Goal: Task Accomplishment & Management: Use online tool/utility

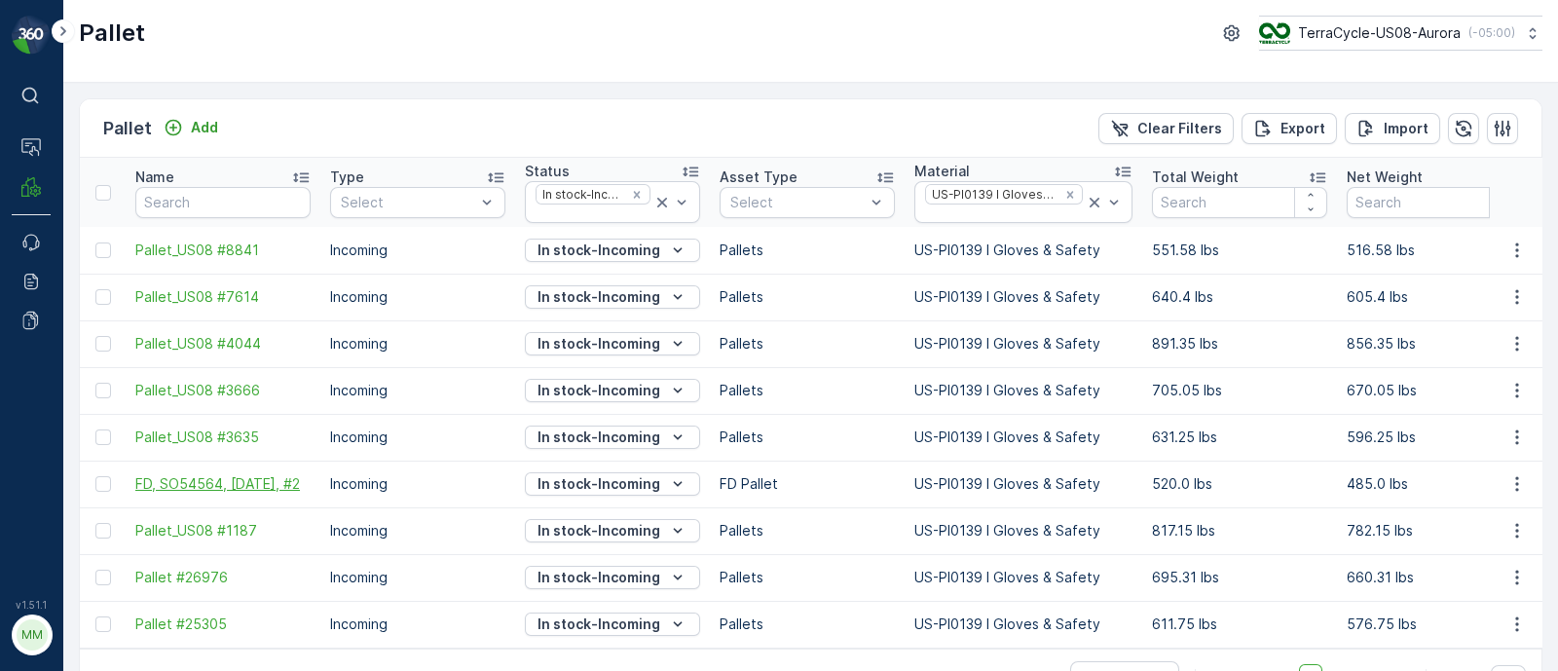
scroll to position [57, 0]
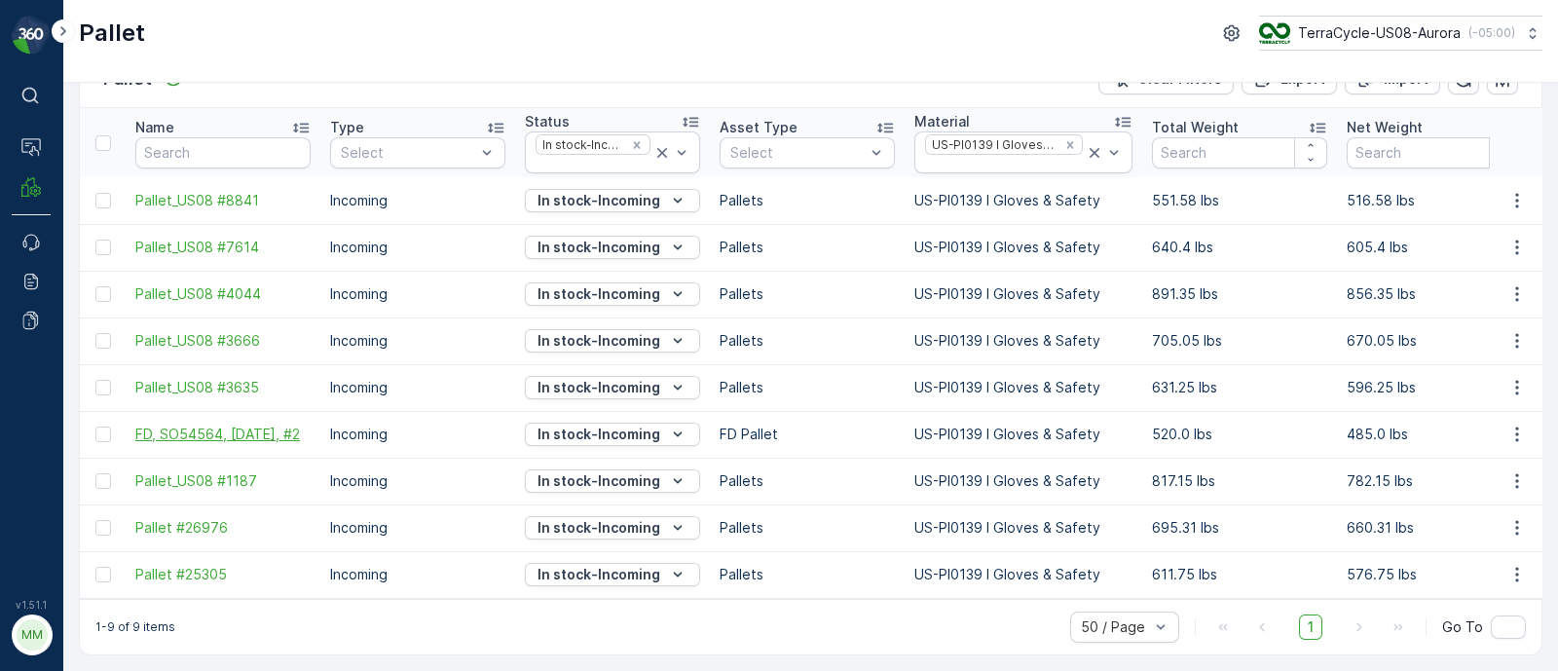
drag, startPoint x: 122, startPoint y: 406, endPoint x: 168, endPoint y: 434, distance: 54.6
copy span "FD, SO54564, [DATE], #2"
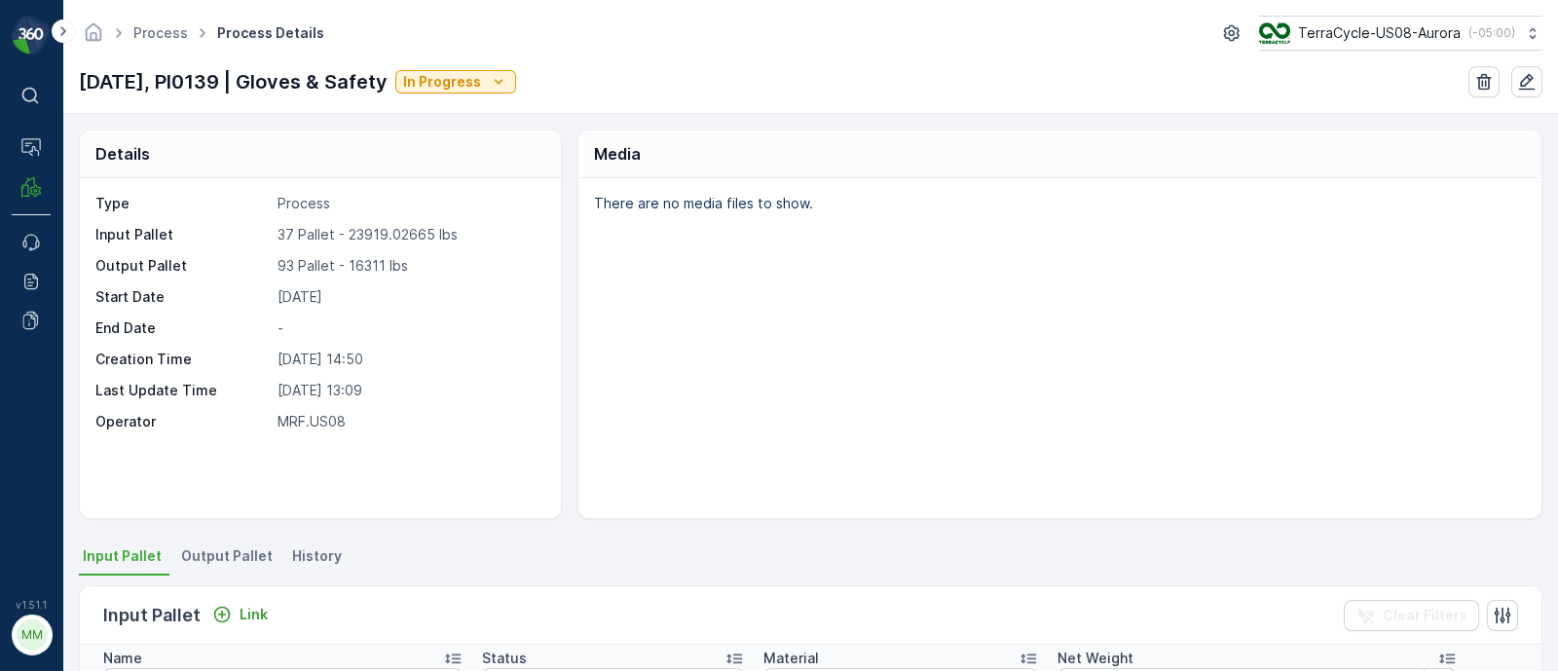
scroll to position [365, 0]
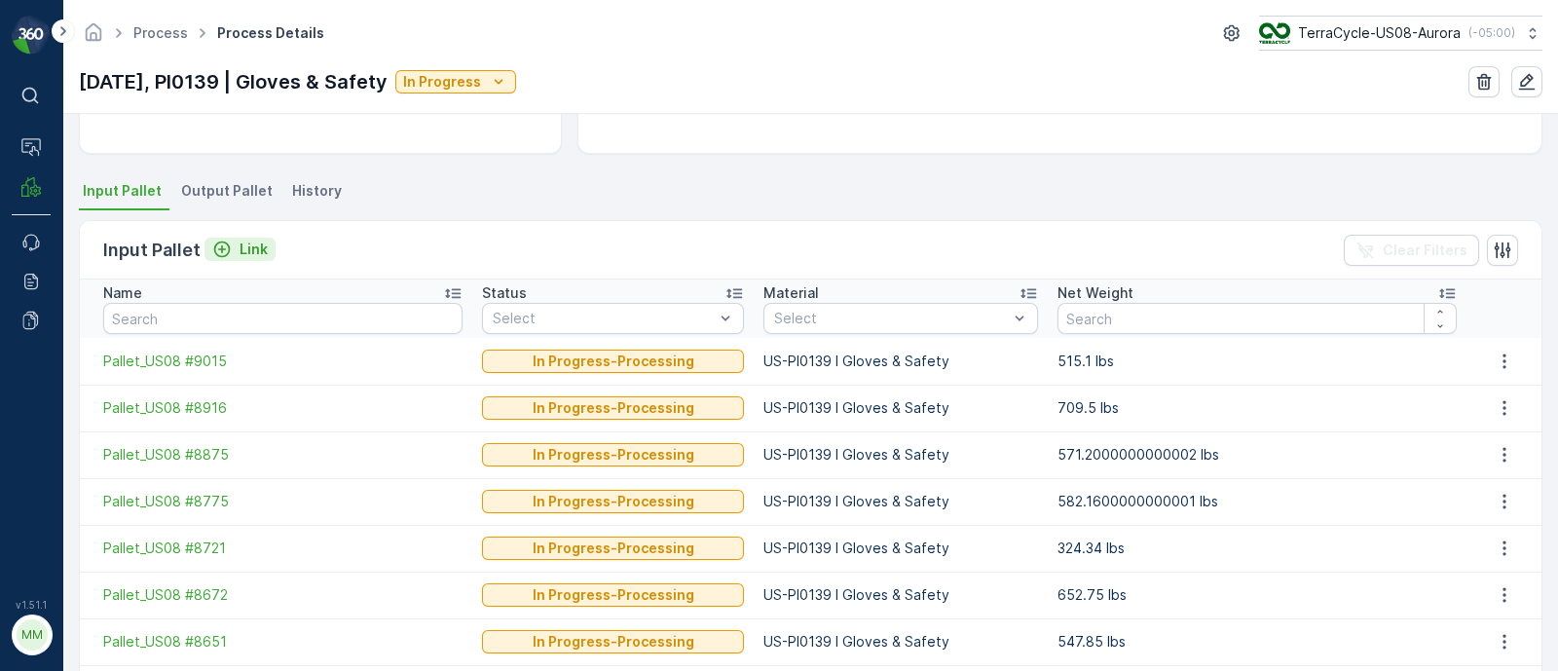
click at [249, 244] on p "Link" at bounding box center [253, 248] width 28 height 19
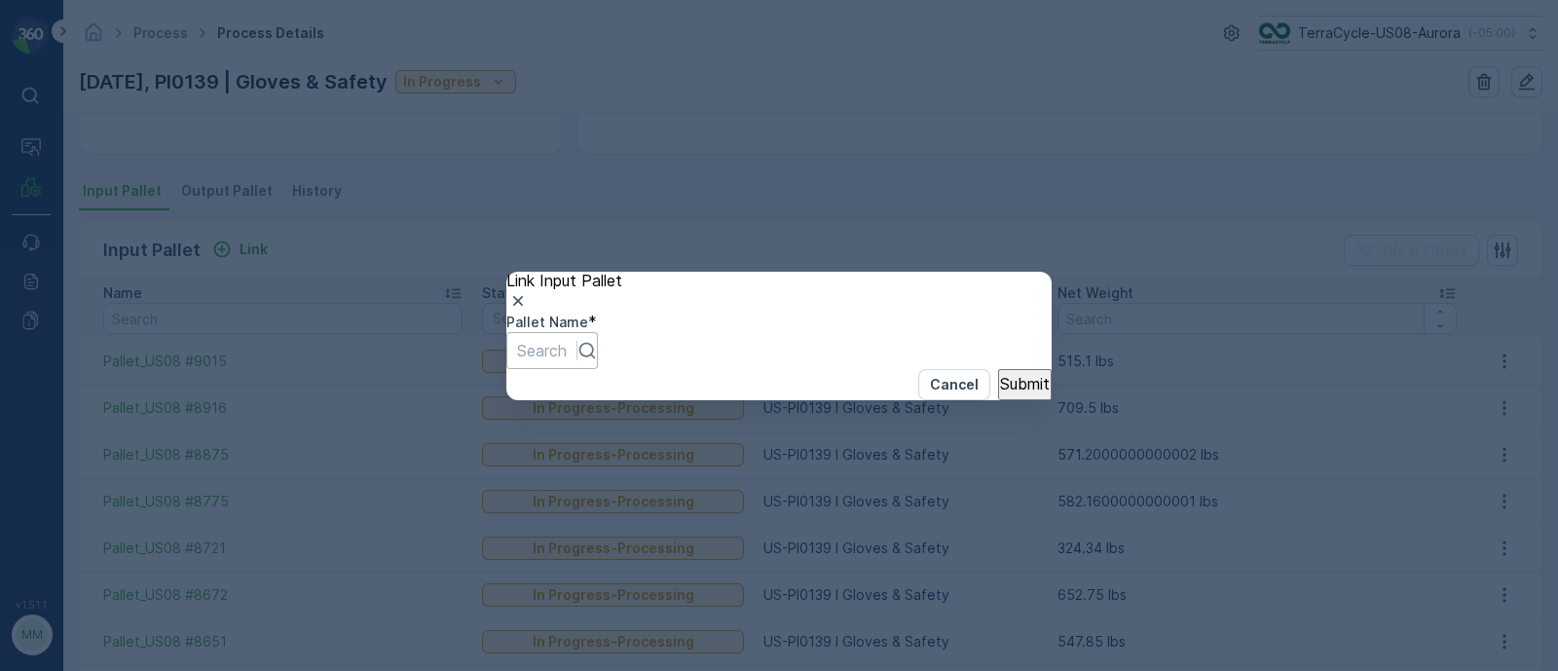
click at [567, 340] on div at bounding box center [542, 350] width 50 height 21
paste input "FD, SO54564, [DATE], #2"
type input "FD, SO54564, [DATE], #2"
click at [1000, 392] on p "Submit" at bounding box center [1025, 384] width 50 height 18
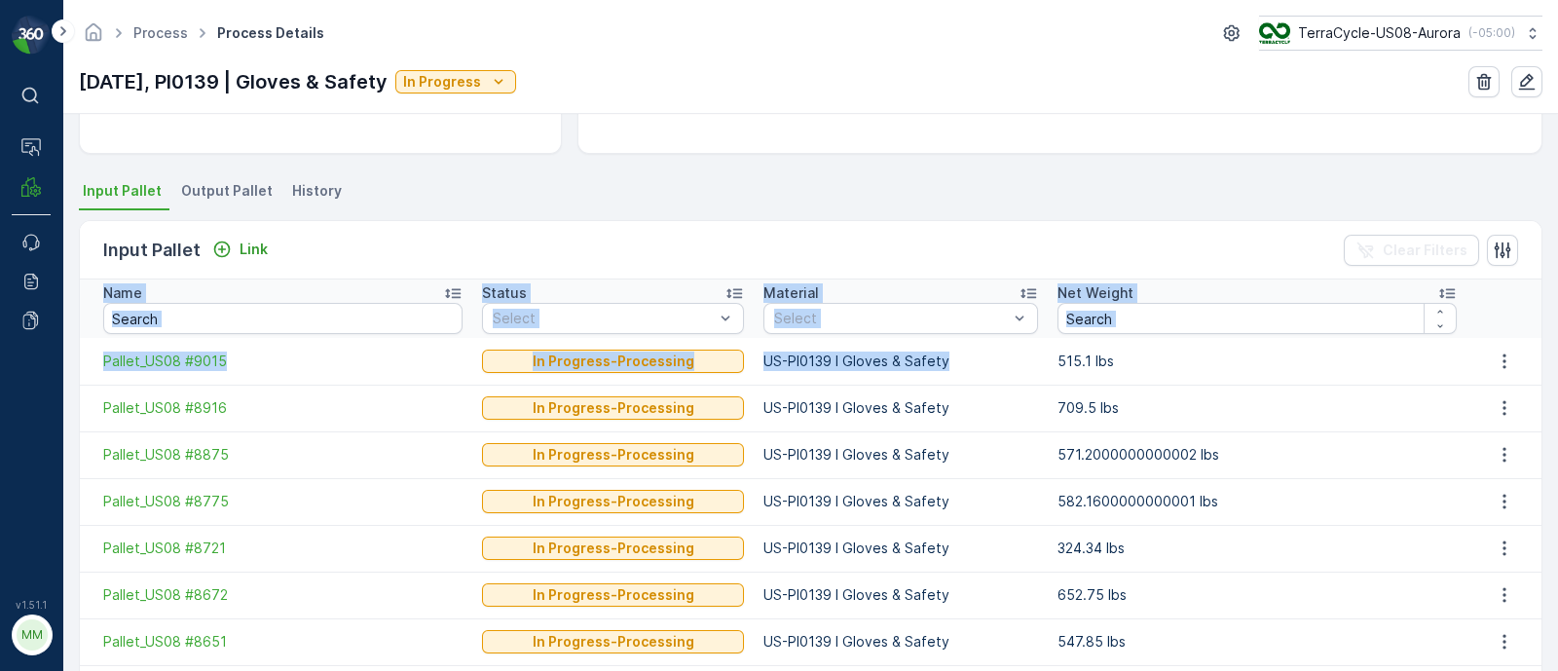
drag, startPoint x: 1066, startPoint y: 362, endPoint x: 1651, endPoint y: 366, distance: 585.1
click at [1557, 366] on html "⌘B Operations MRF Events Reports Documents v 1.51.1 MM MRF.US08 Process Process…" at bounding box center [779, 335] width 1558 height 671
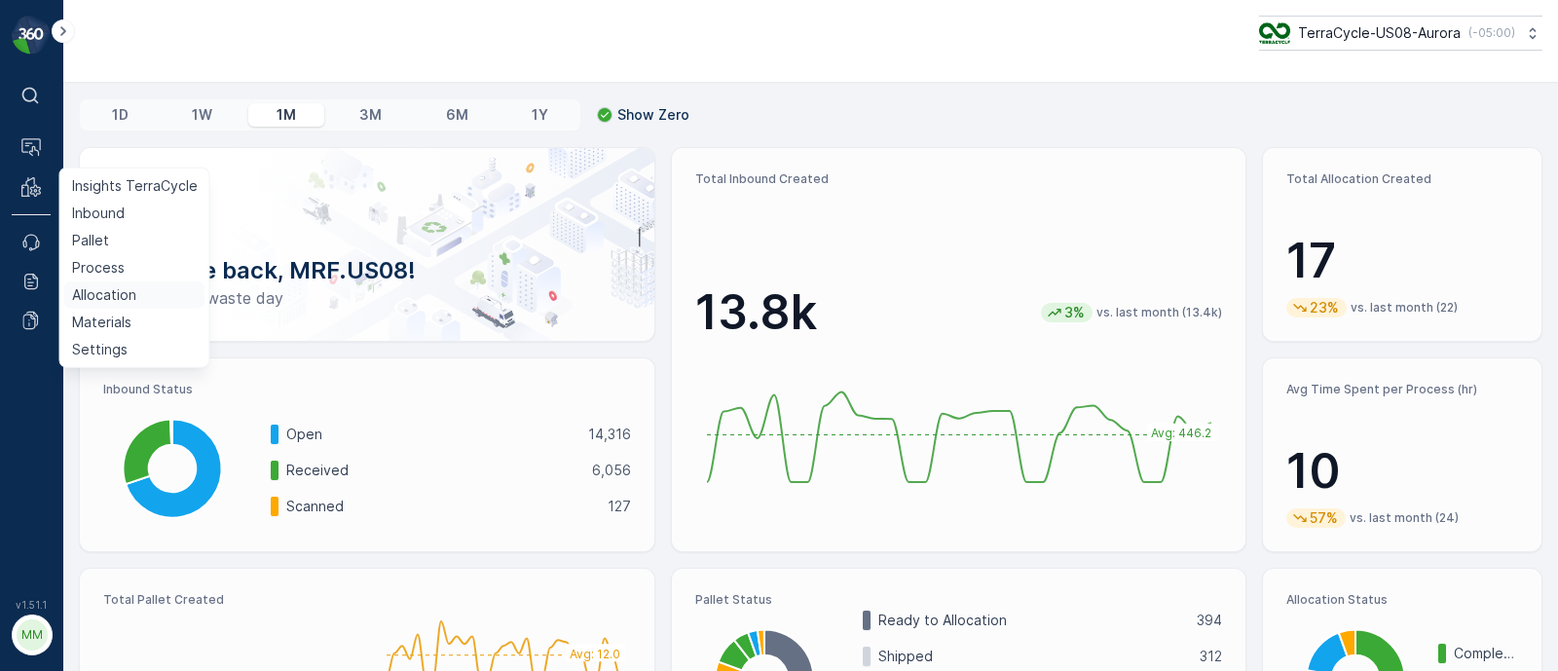
click at [113, 293] on p "Allocation" at bounding box center [104, 294] width 64 height 19
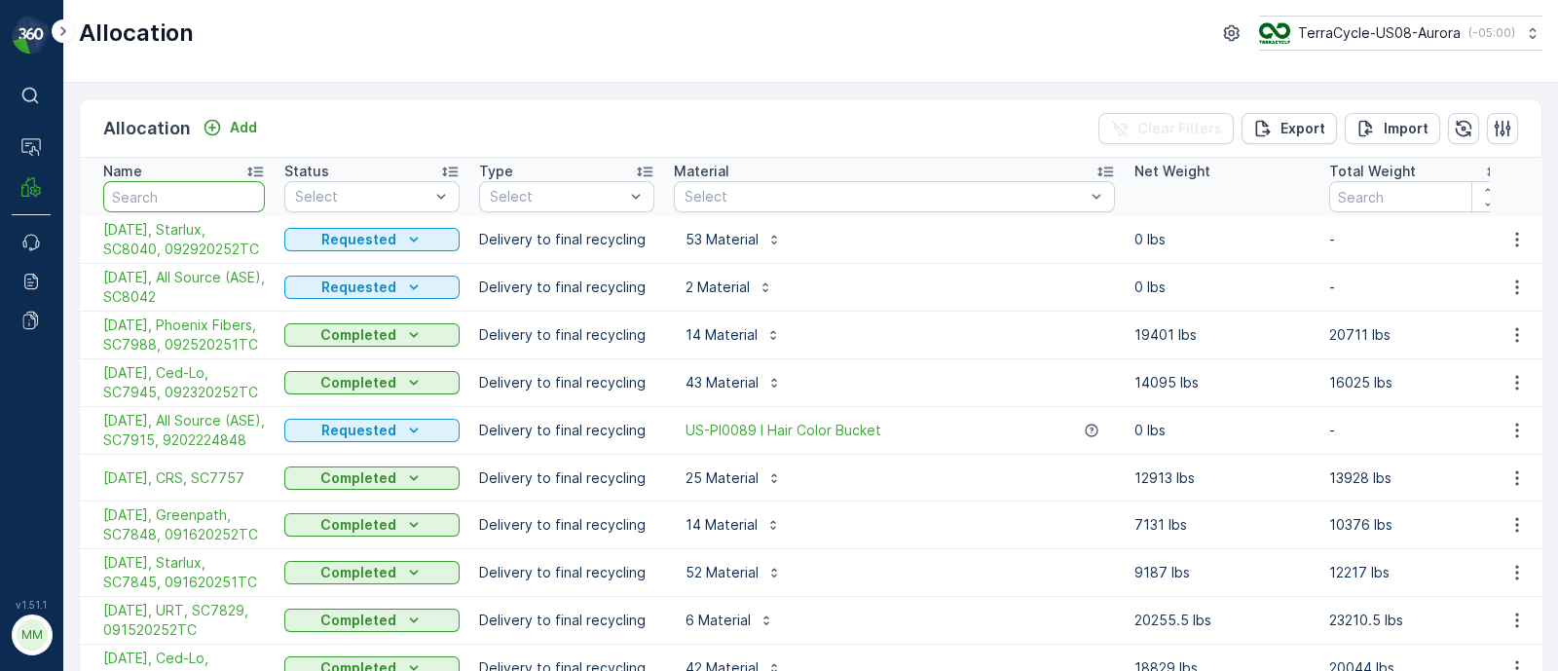
click at [188, 192] on input "text" at bounding box center [184, 196] width 162 height 31
type input "temp"
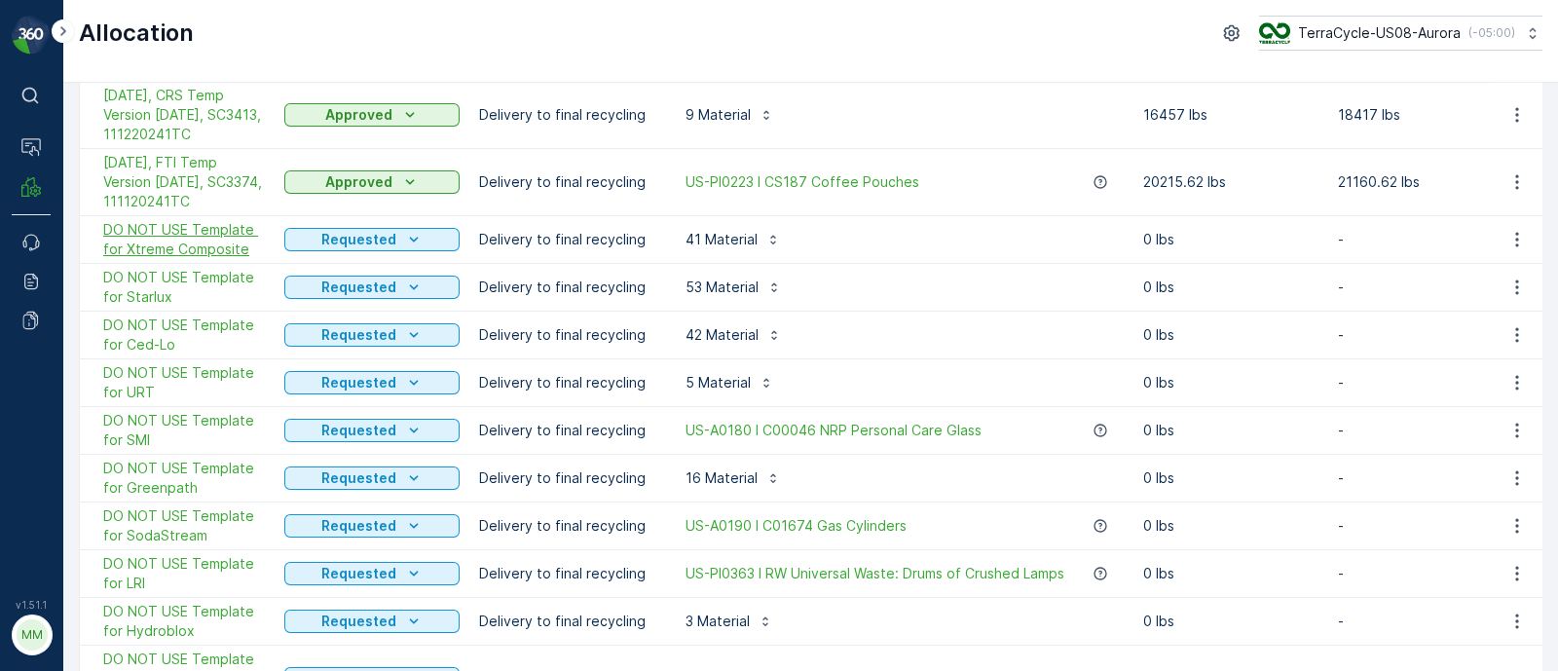
scroll to position [486, 0]
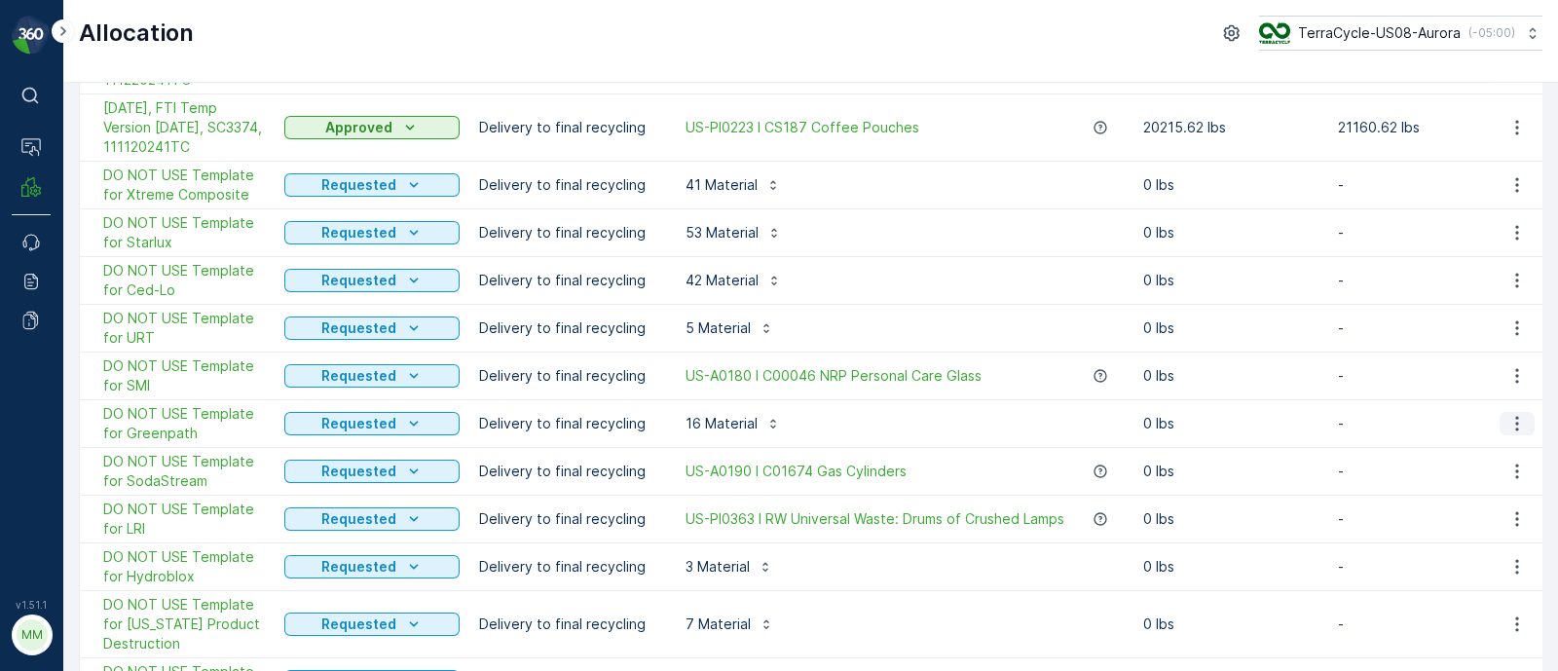
click at [1516, 414] on icon "button" at bounding box center [1516, 423] width 19 height 19
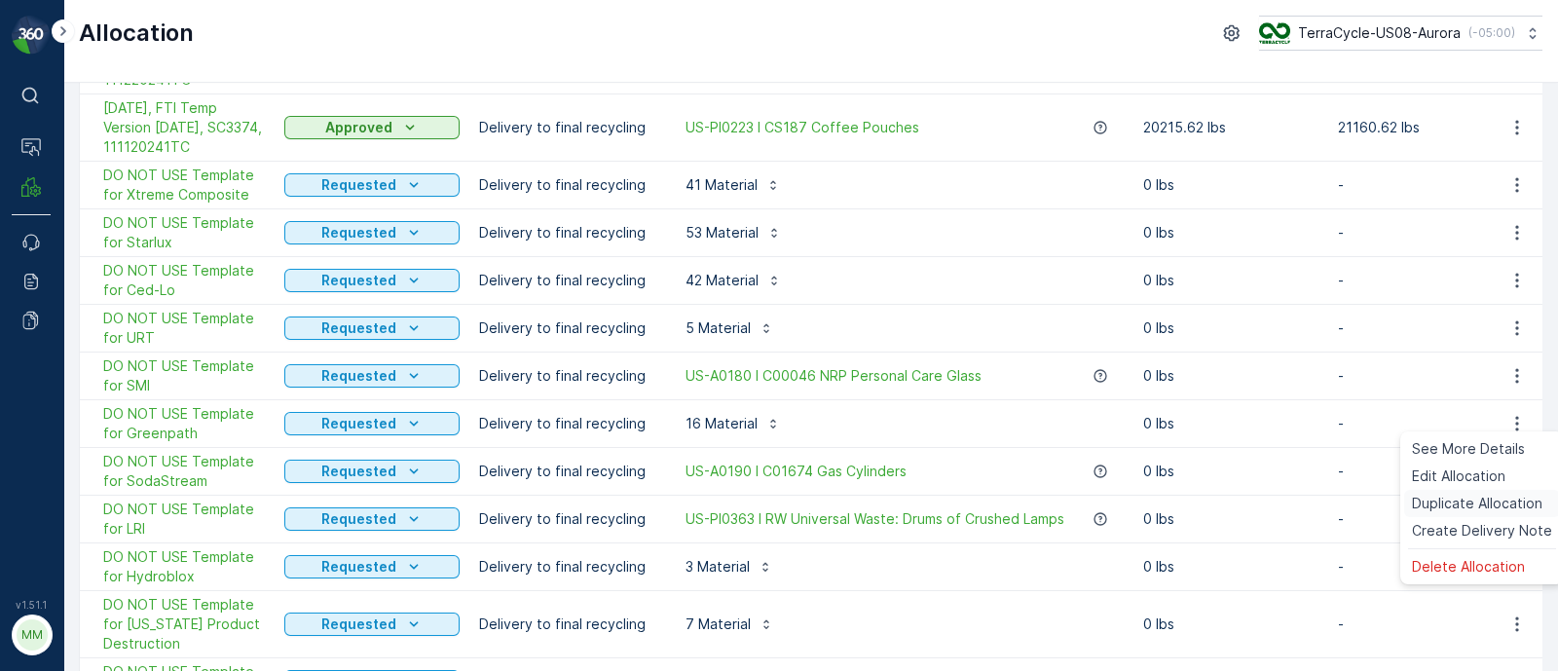
click at [1471, 503] on span "Duplicate Allocation" at bounding box center [1476, 503] width 130 height 19
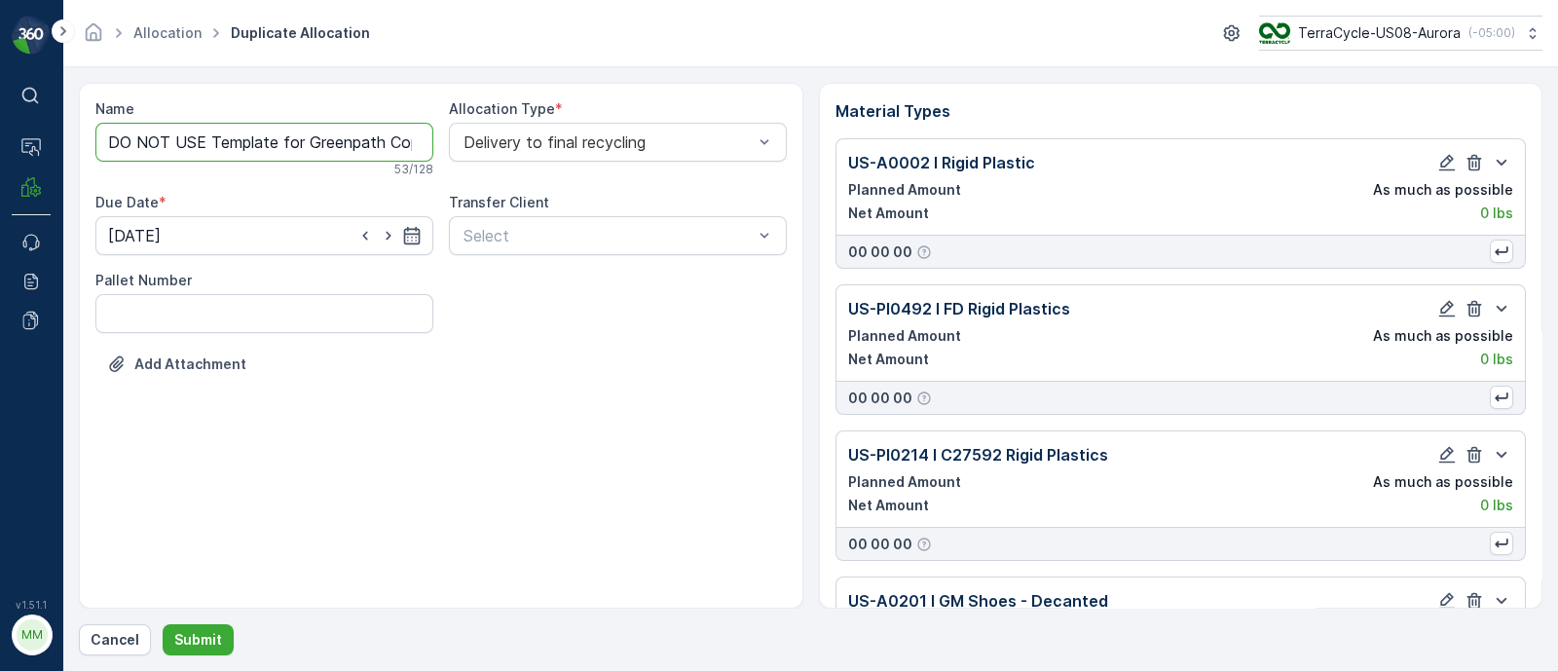
drag, startPoint x: 304, startPoint y: 134, endPoint x: 0, endPoint y: 56, distance: 313.5
click at [0, 56] on div "⌘B Operations MRF Events Reports Documents v 1.51.1 MM MRF.US08 Allocation Dupl…" at bounding box center [779, 335] width 1558 height 671
drag, startPoint x: 260, startPoint y: 141, endPoint x: 606, endPoint y: 144, distance: 346.6
click at [606, 144] on div "Name 10/02/25, Greenpath Copy #1759355615886 This name is available 39 / 128 Al…" at bounding box center [440, 253] width 691 height 308
paste input "SC8077 / Aurora / 100120251TC"
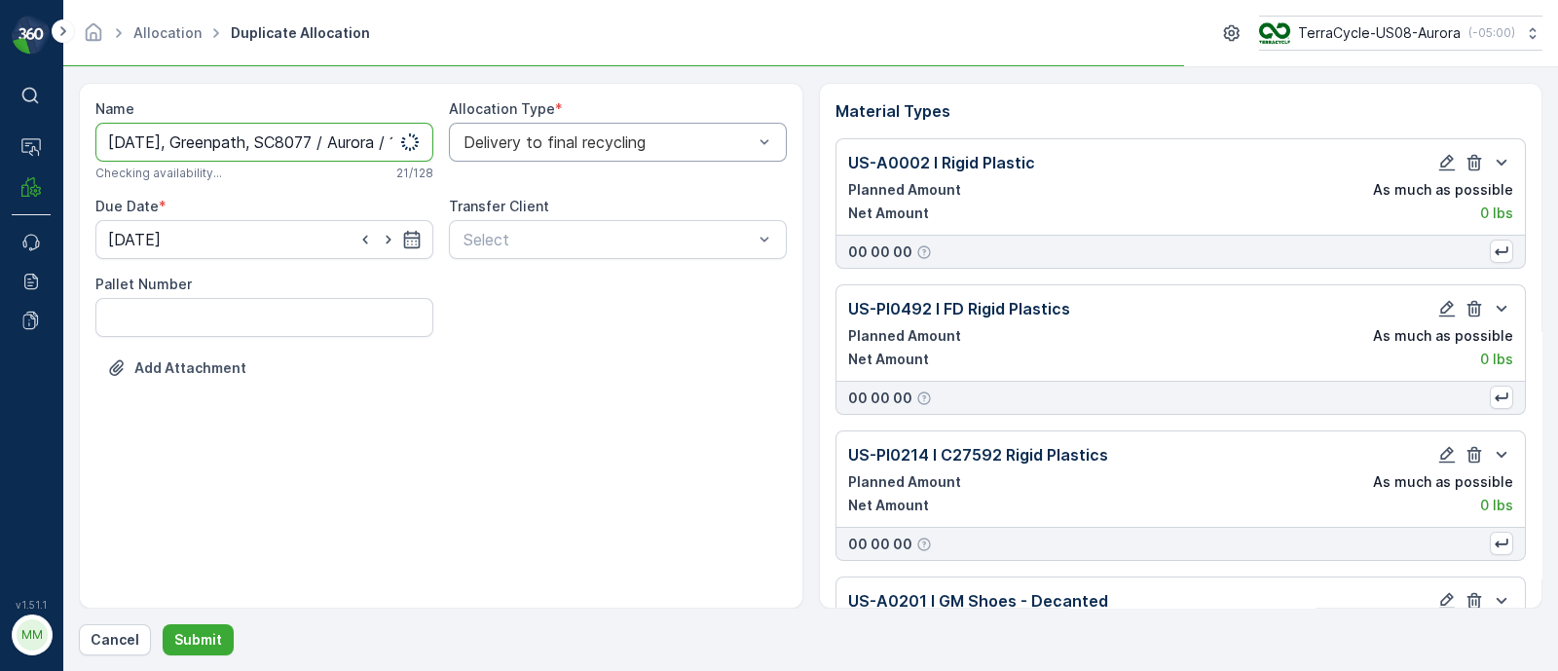
scroll to position [0, 111]
drag, startPoint x: 297, startPoint y: 134, endPoint x: 211, endPoint y: 134, distance: 85.7
click at [211, 134] on input "10/02/25, Greenpath, SC8077 / Aurora / 100120251TC" at bounding box center [264, 142] width 338 height 39
type input "10/02/25, Greenpath, SC8077, 00120251TC"
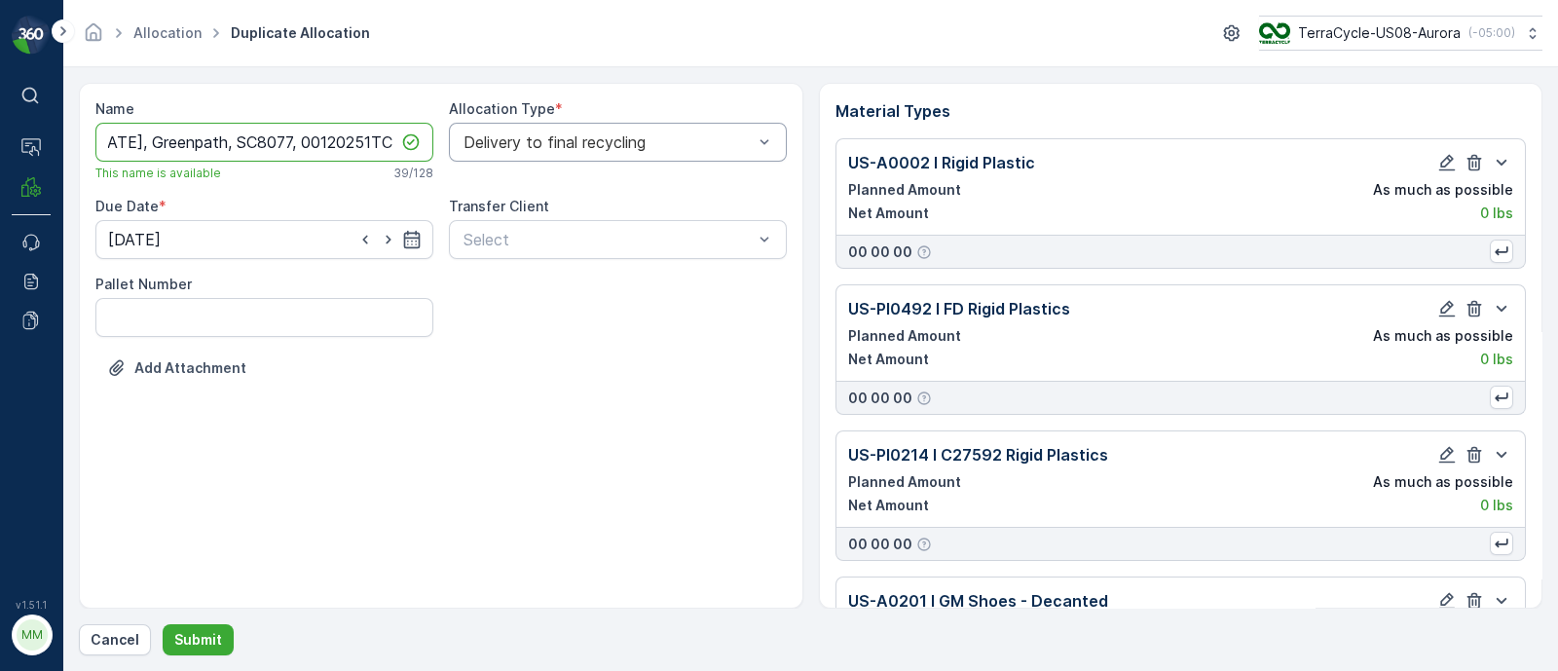
scroll to position [0, 0]
click at [225, 135] on input "10/02/25, Greenpath, SC8077, 00120251TC" at bounding box center [264, 142] width 338 height 39
click at [408, 245] on icon "button" at bounding box center [411, 239] width 19 height 19
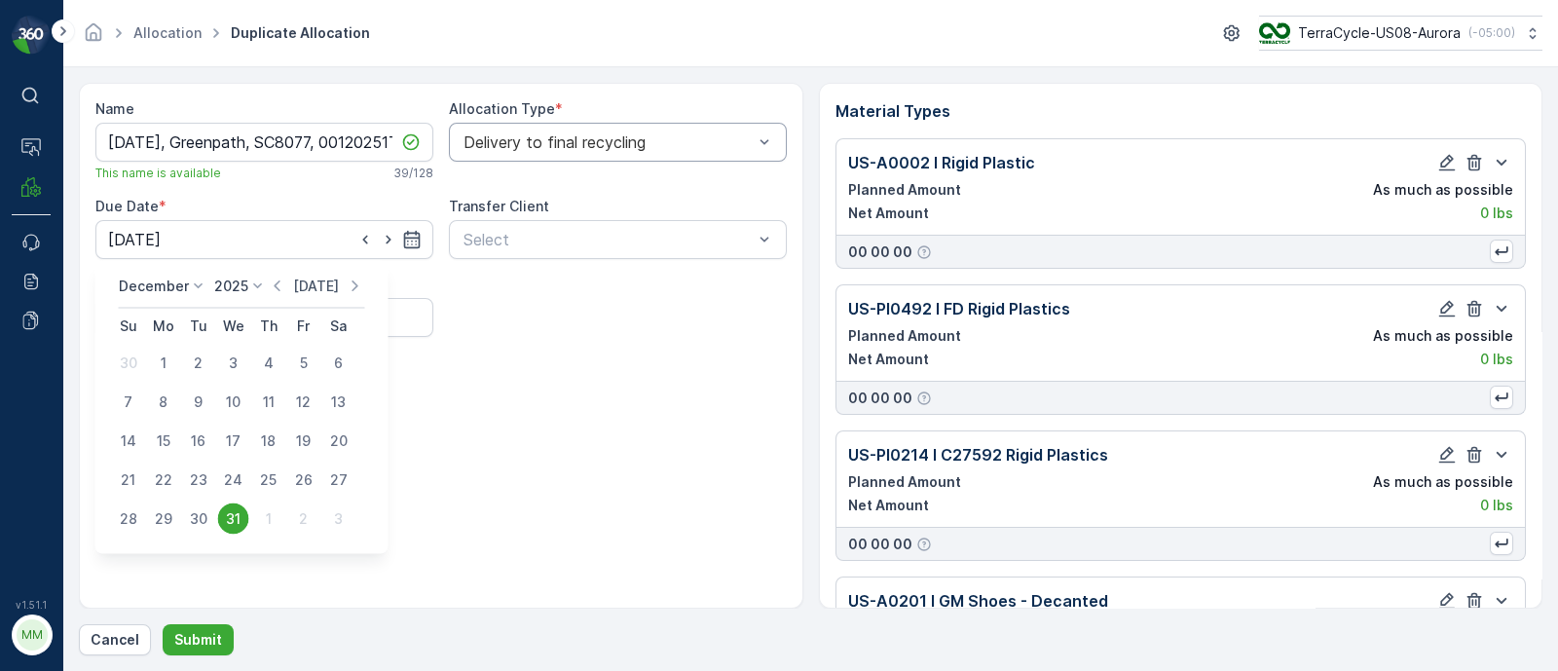
click at [317, 289] on p "Today" at bounding box center [316, 285] width 46 height 19
click at [266, 366] on div "2" at bounding box center [268, 363] width 31 height 31
type input "02.10.2025"
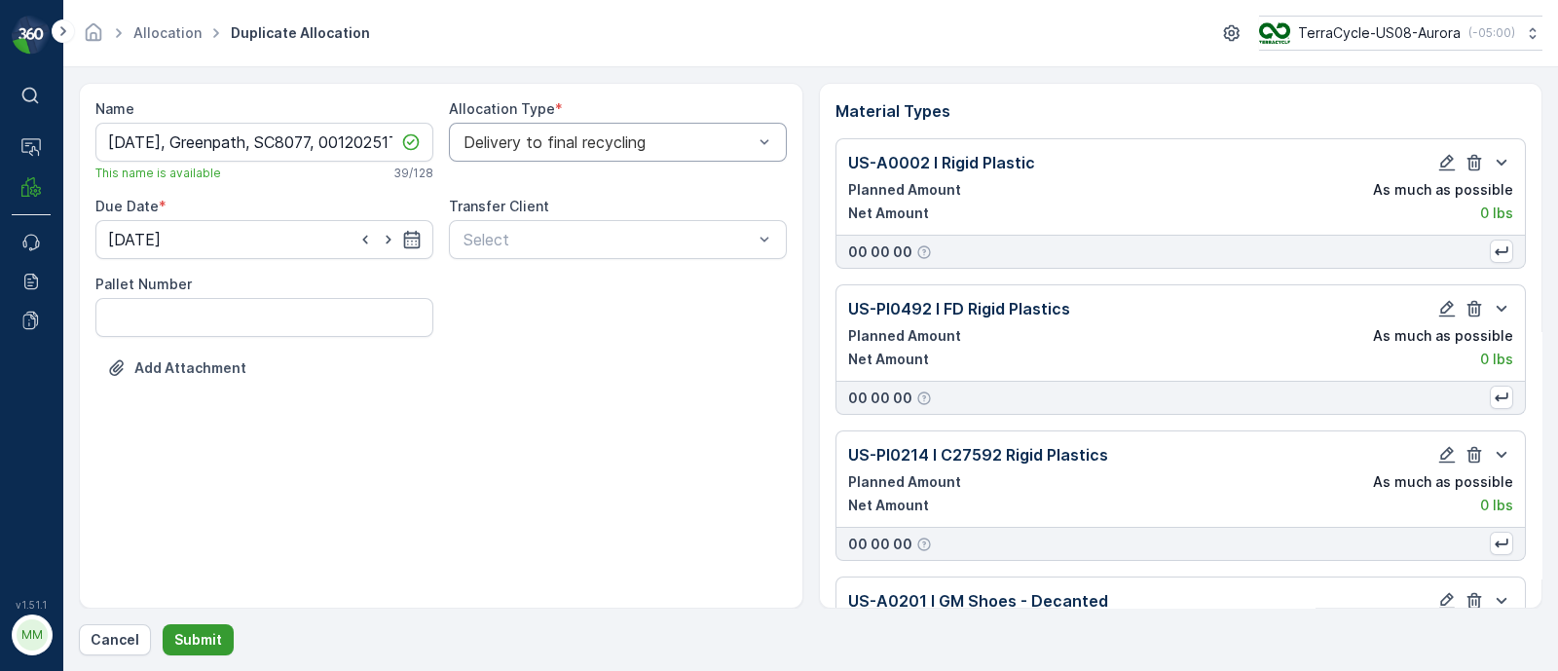
click at [213, 641] on p "Submit" at bounding box center [198, 639] width 48 height 19
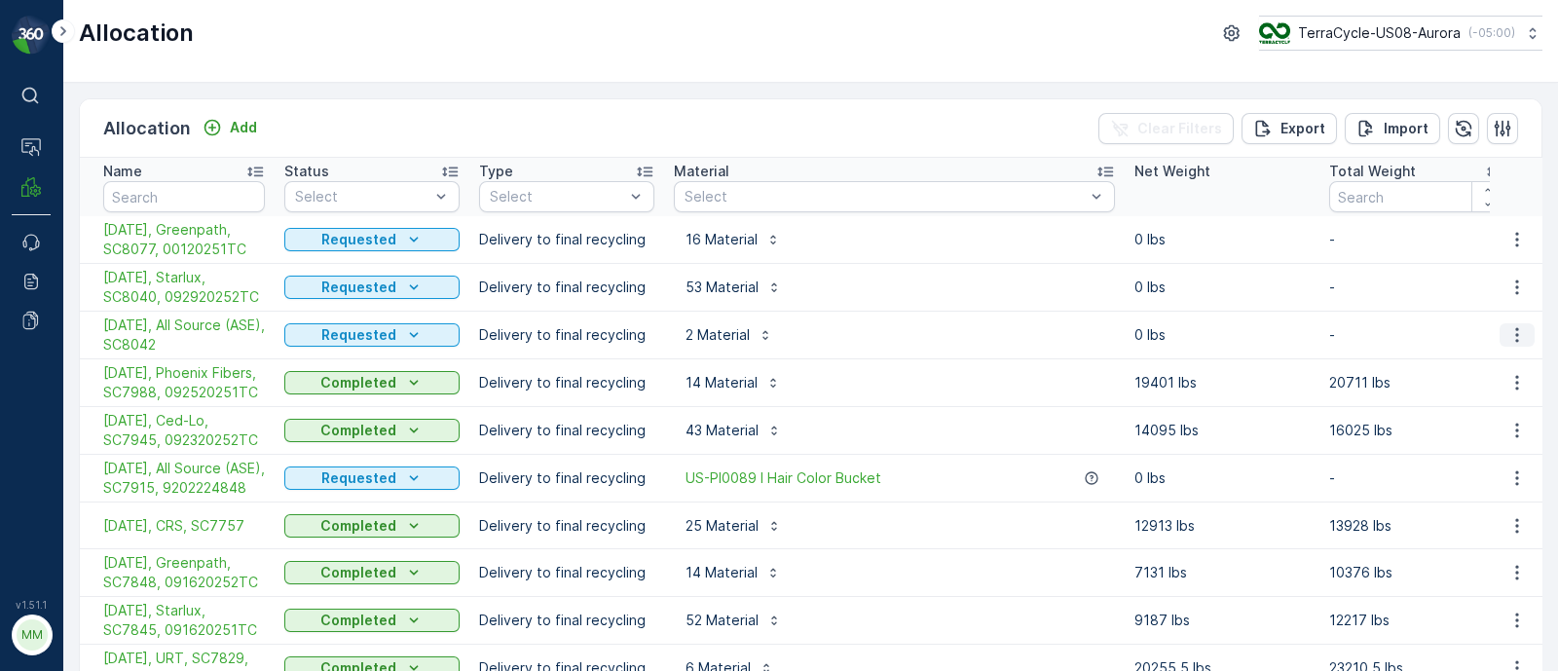
click at [1507, 338] on icon "button" at bounding box center [1516, 334] width 19 height 19
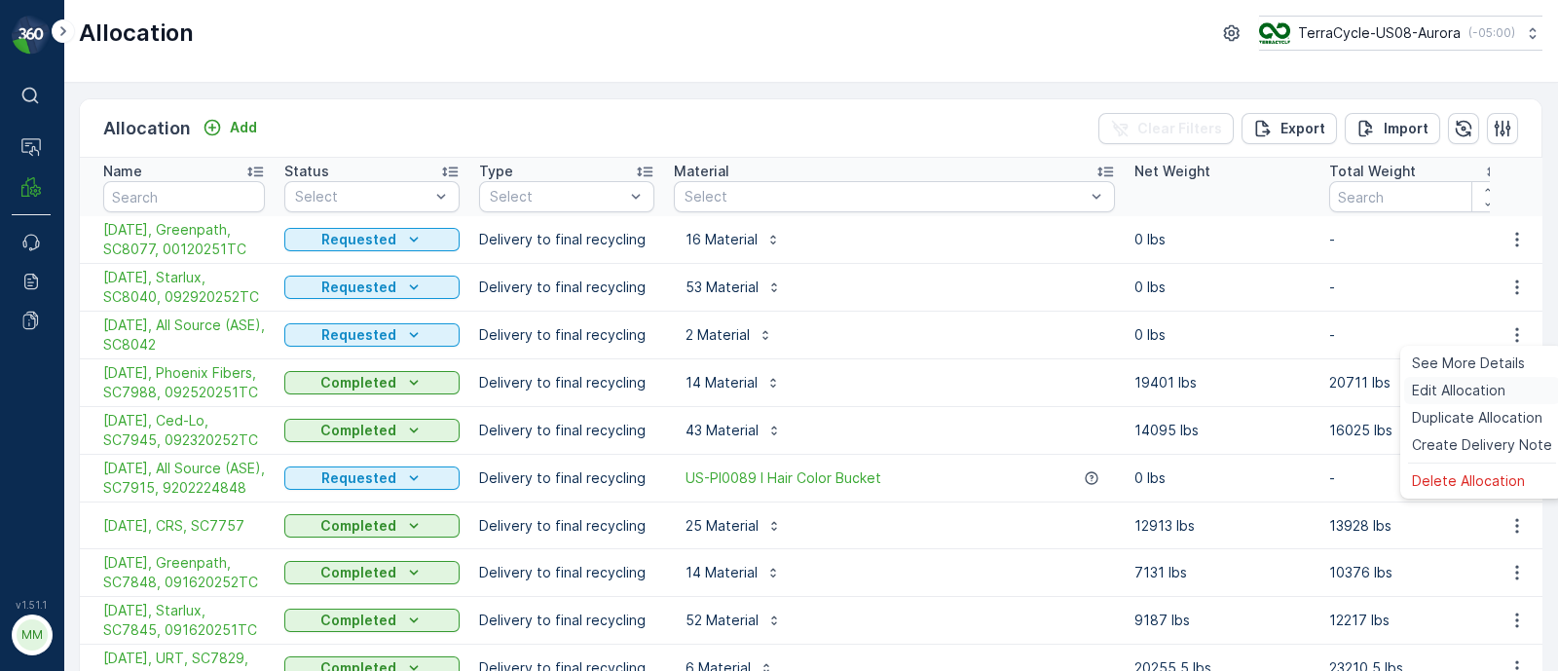
click at [1452, 385] on span "Edit Allocation" at bounding box center [1457, 390] width 93 height 19
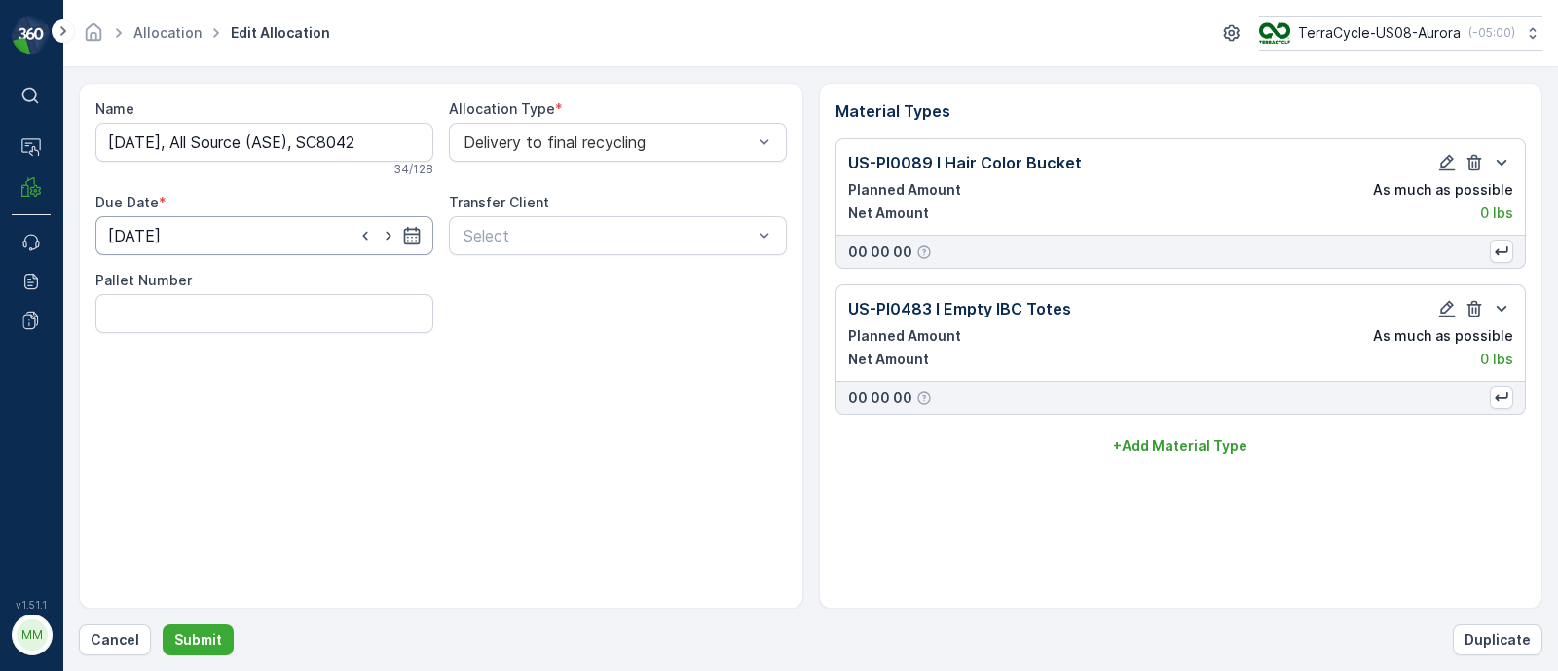
click at [421, 235] on input "02.10.2025" at bounding box center [264, 235] width 338 height 39
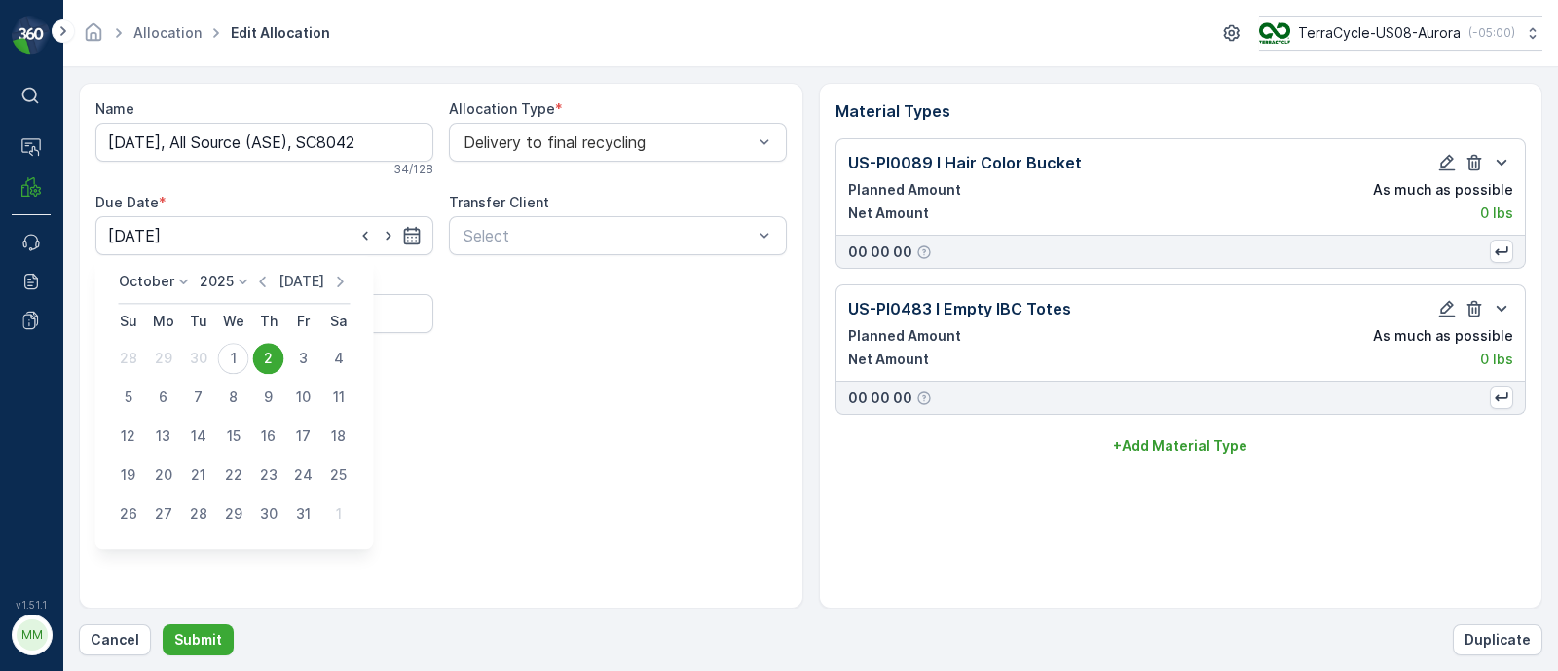
click at [310, 276] on p "Today" at bounding box center [301, 281] width 46 height 19
click at [304, 349] on div "3" at bounding box center [303, 358] width 31 height 31
type input "03.10.2025"
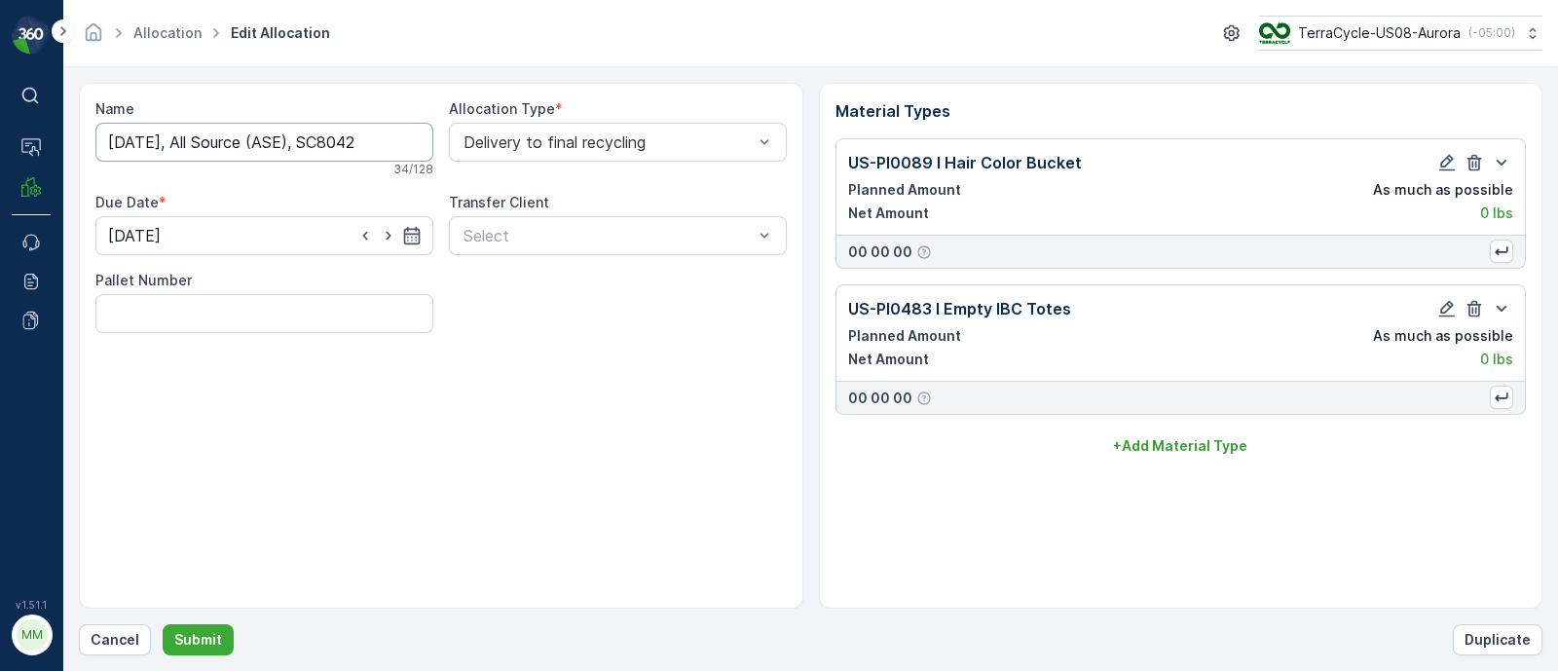
click at [141, 146] on input "10/02/25, All Source (ASE), SC8042" at bounding box center [264, 142] width 338 height 39
type input "10/03/25, All Source (ASE), SC8042"
click at [210, 641] on p "Submit" at bounding box center [198, 639] width 48 height 19
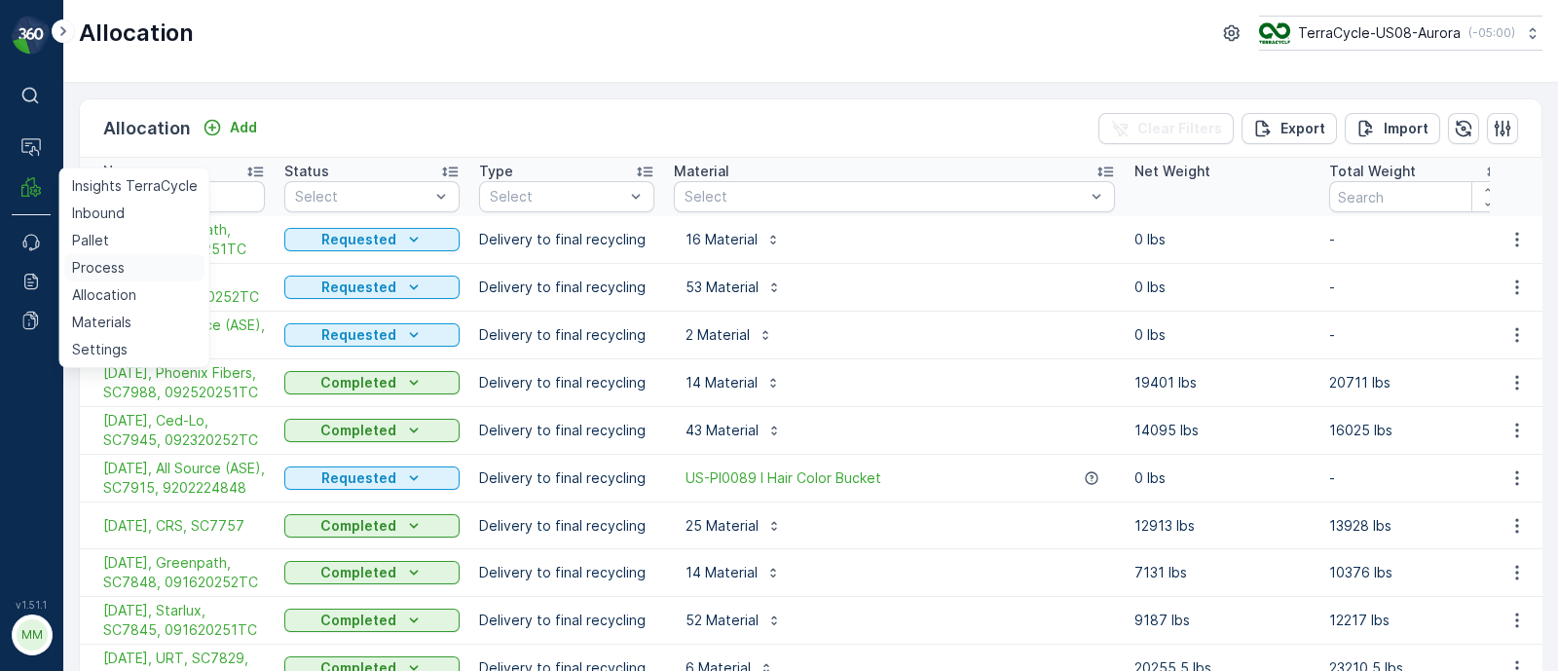
click at [95, 270] on p "Process" at bounding box center [98, 267] width 53 height 19
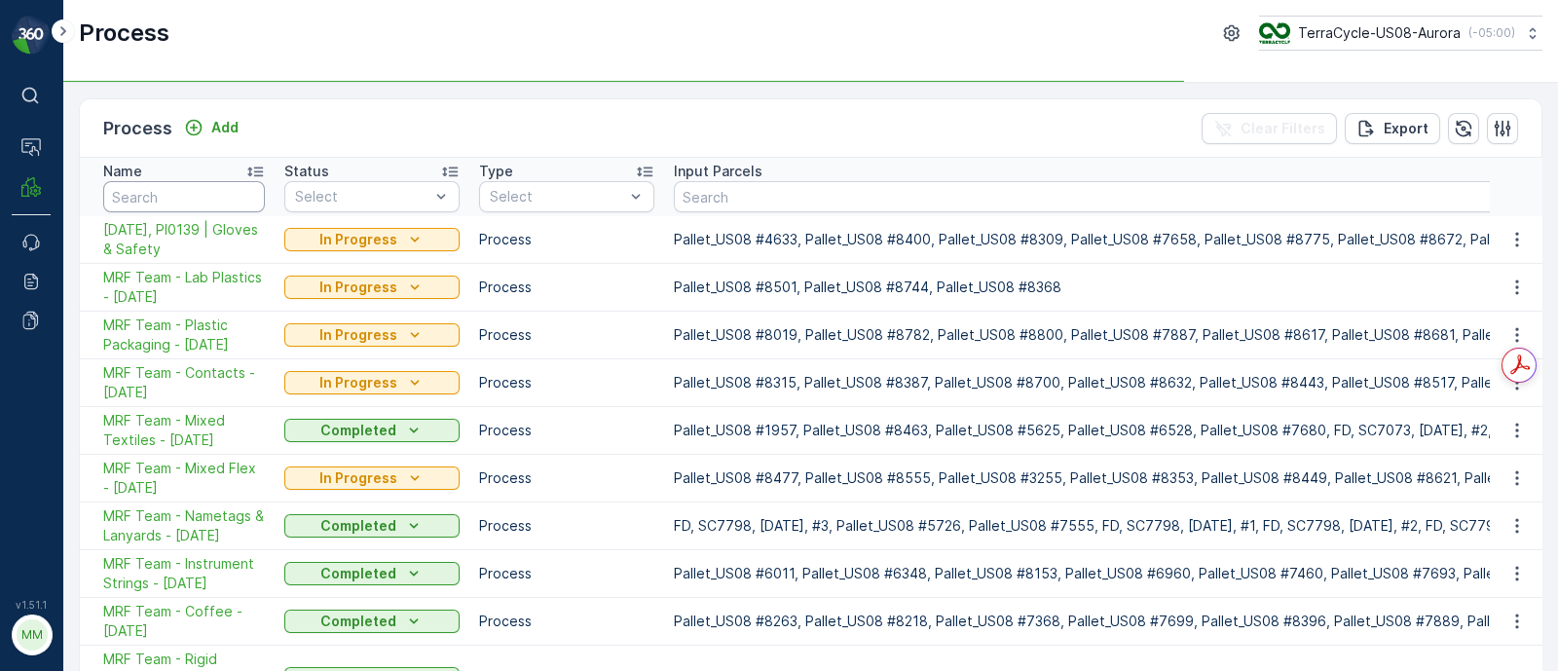
click at [157, 186] on input "text" at bounding box center [184, 196] width 162 height 31
click at [186, 192] on input "text" at bounding box center [184, 196] width 162 height 31
type input "all in one"
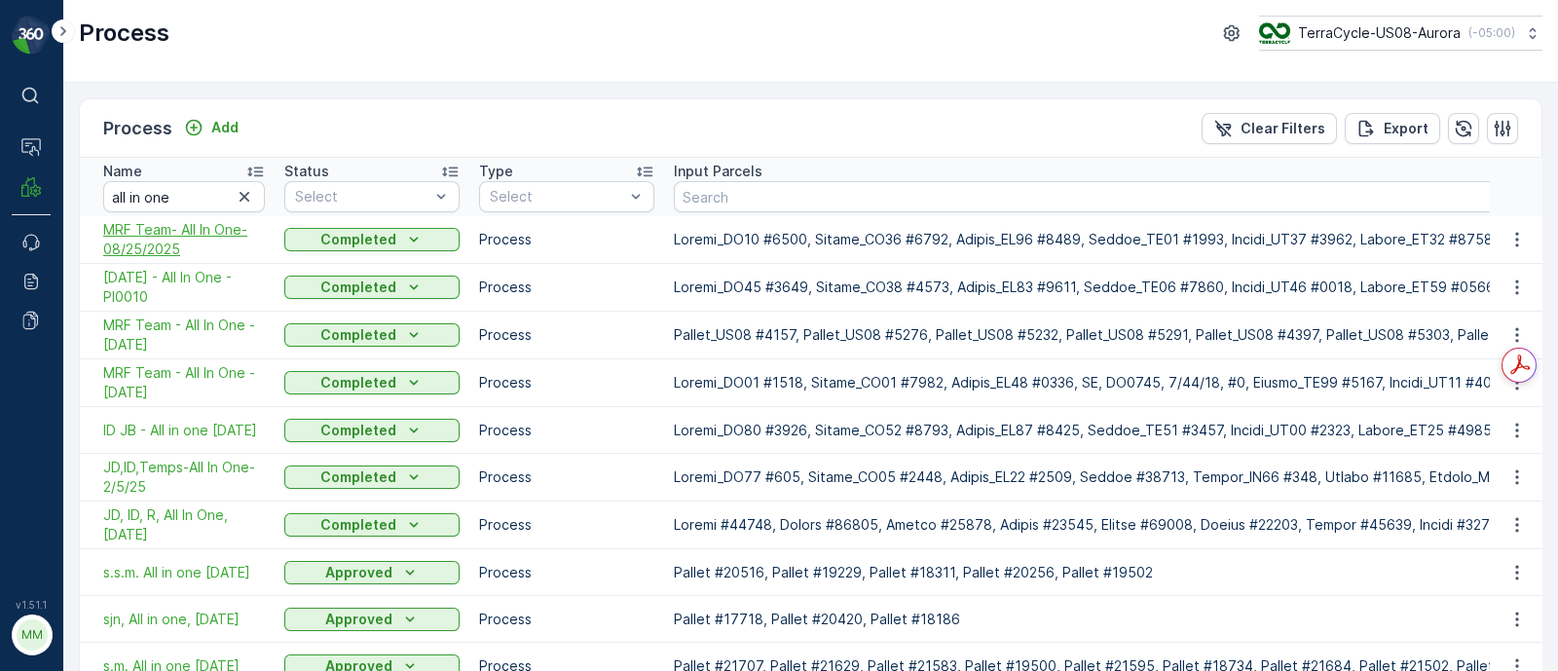
click at [165, 240] on span "MRF Team- All In One-08/25/2025" at bounding box center [184, 239] width 162 height 39
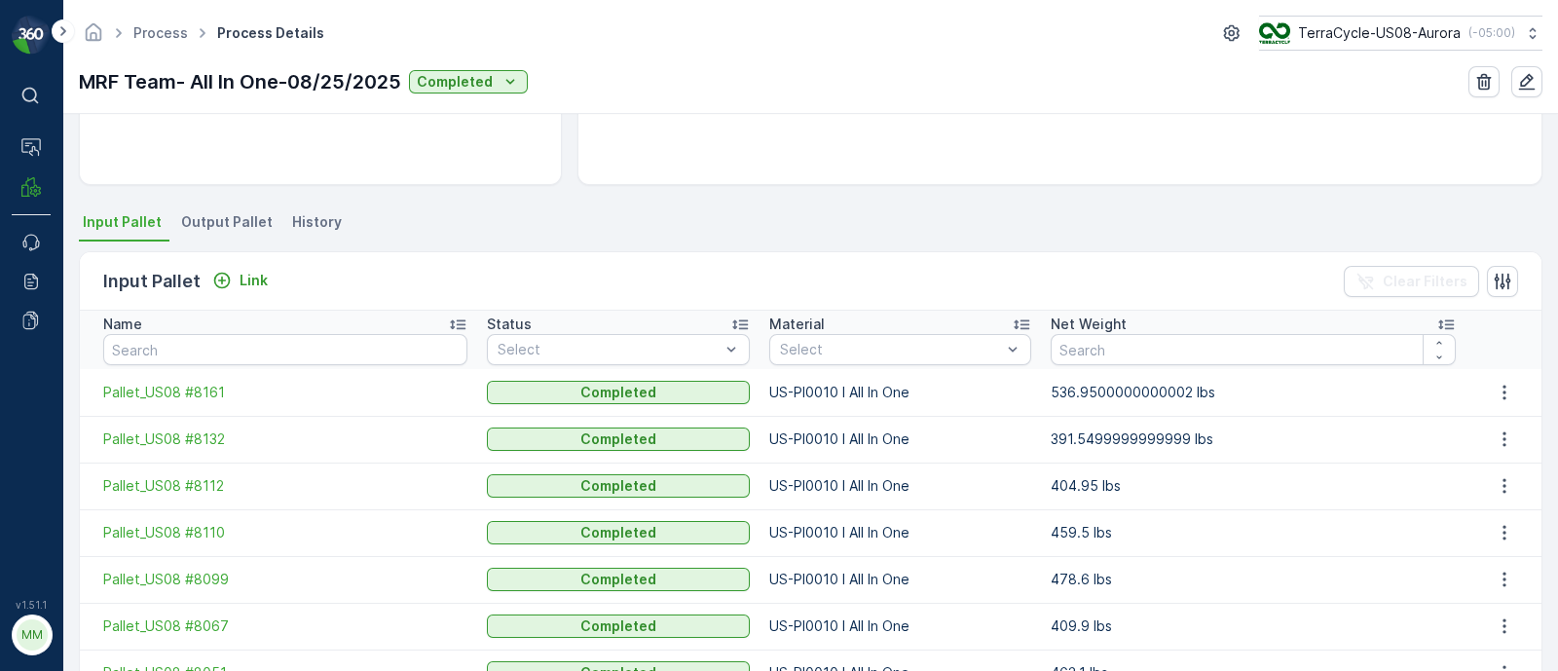
scroll to position [365, 0]
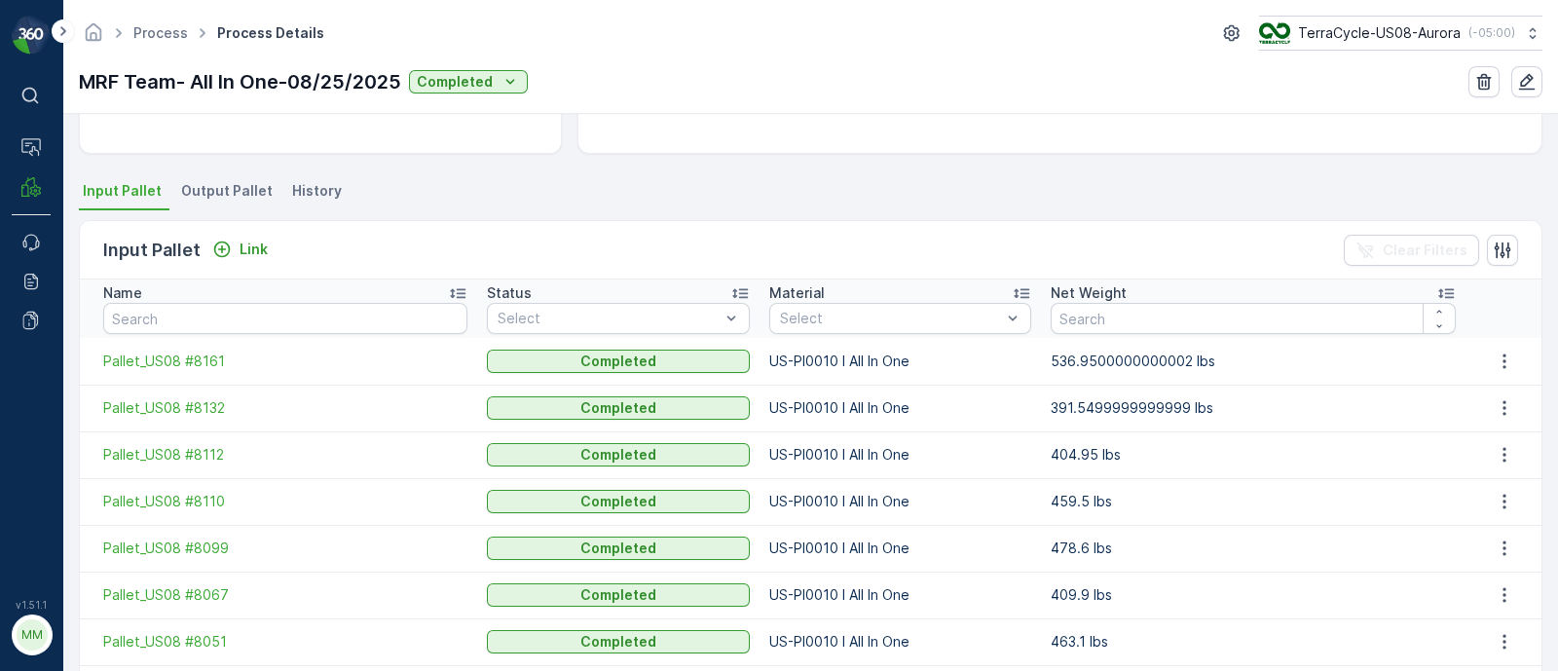
click at [227, 195] on span "Output Pallet" at bounding box center [227, 190] width 92 height 19
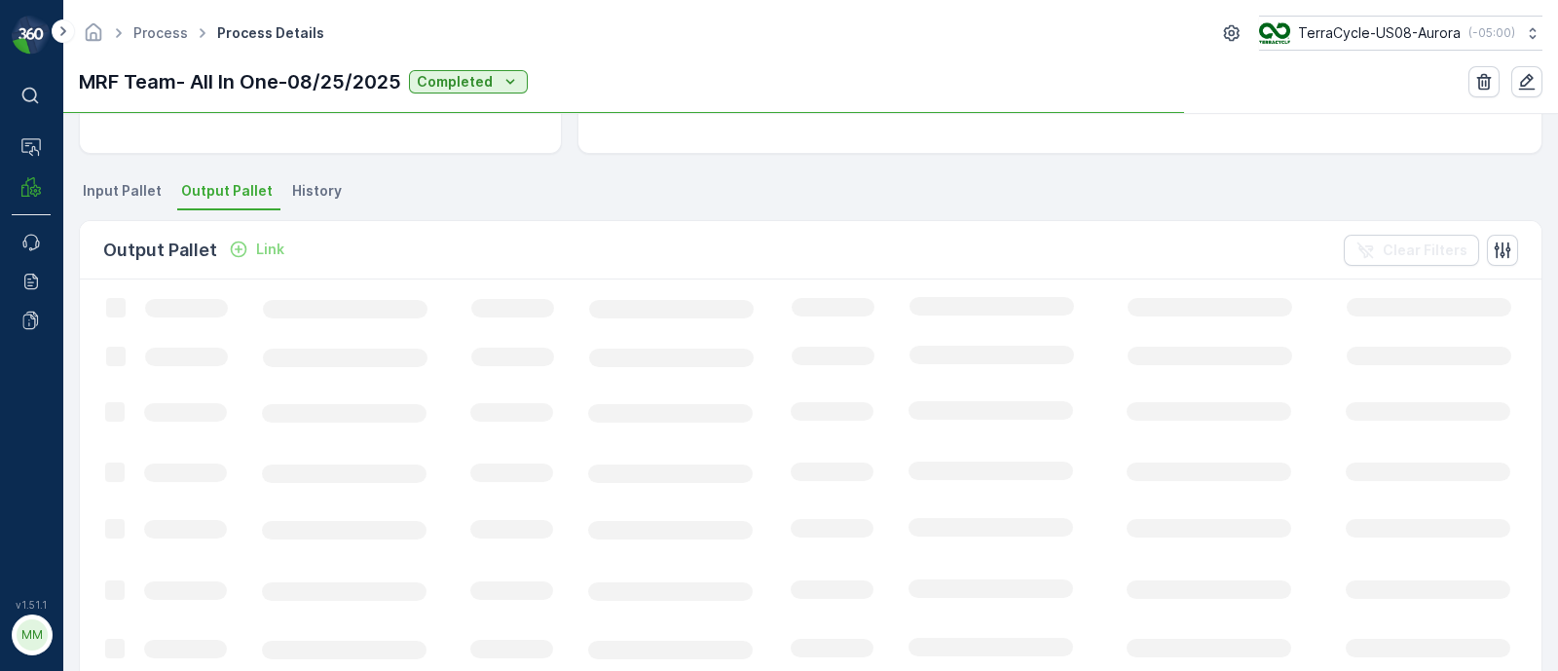
scroll to position [365, 0]
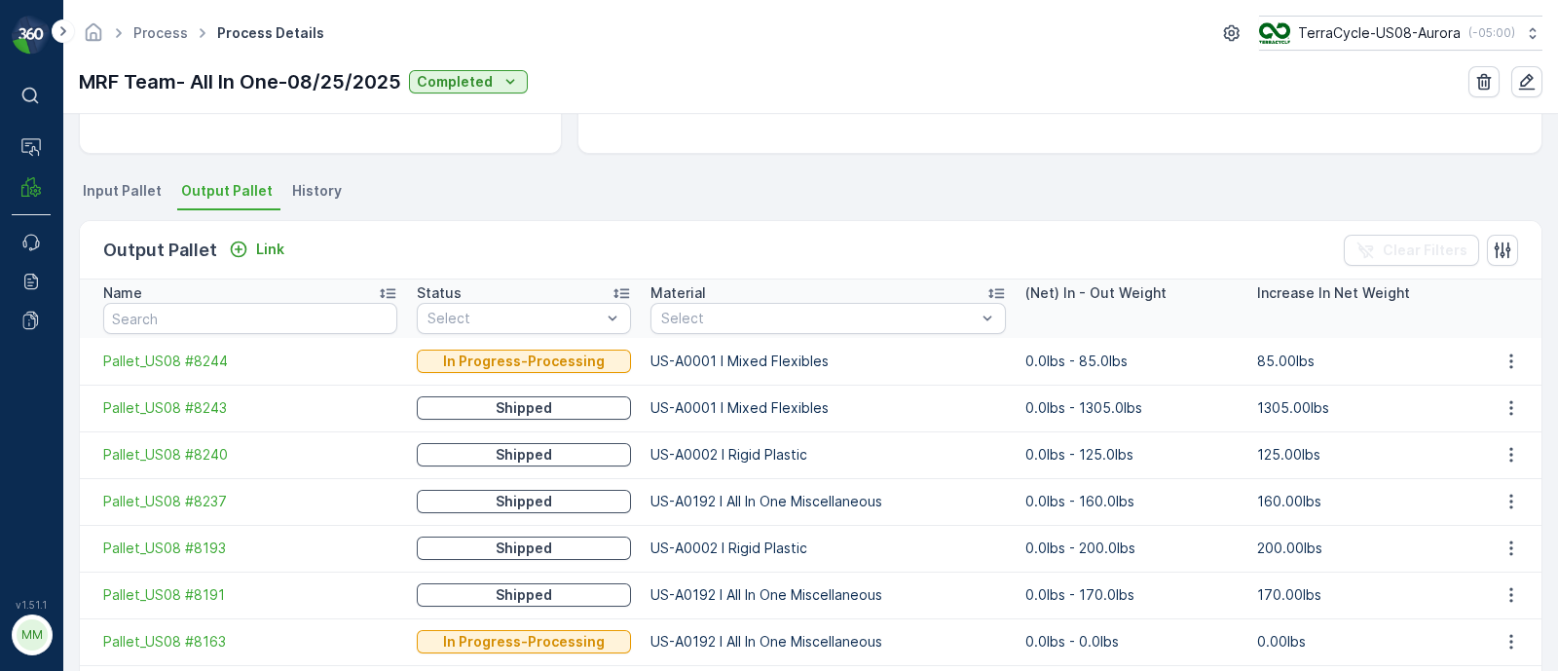
click at [986, 286] on icon at bounding box center [995, 292] width 19 height 19
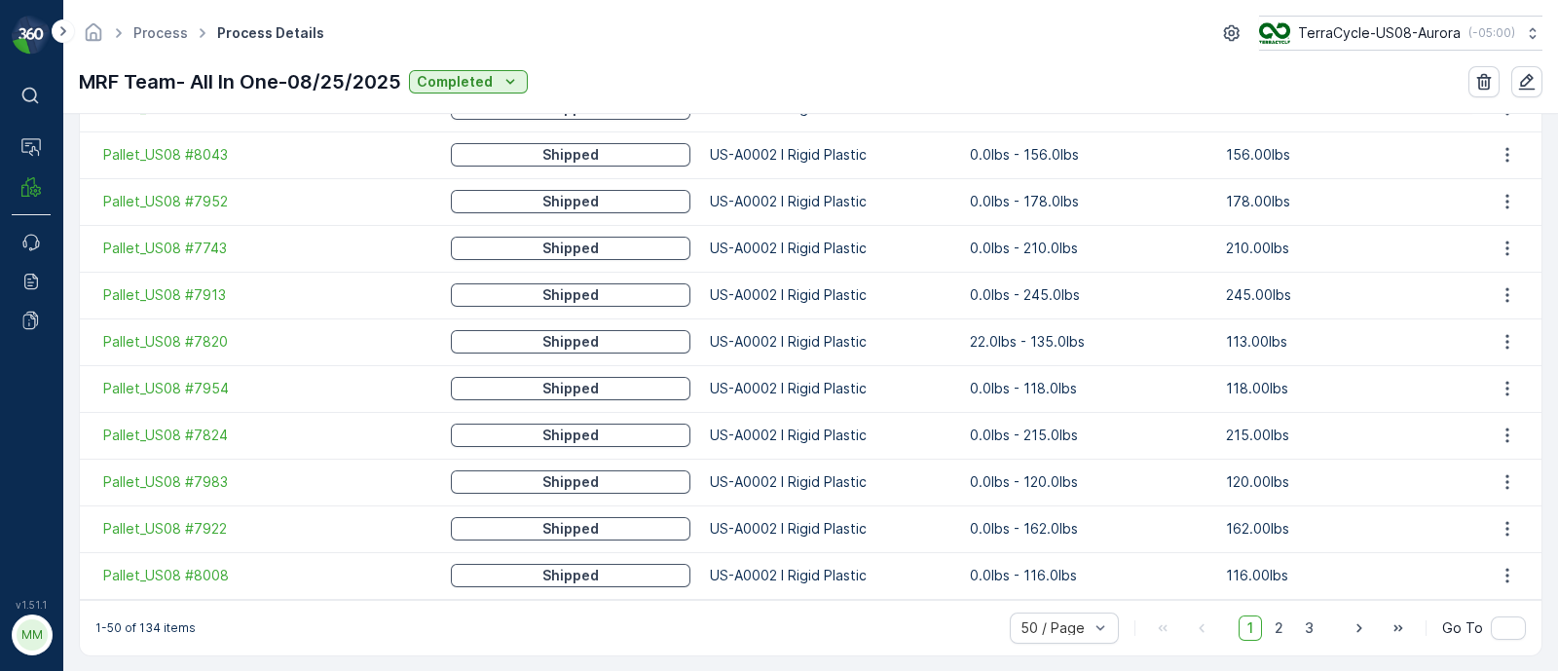
scroll to position [2448, 0]
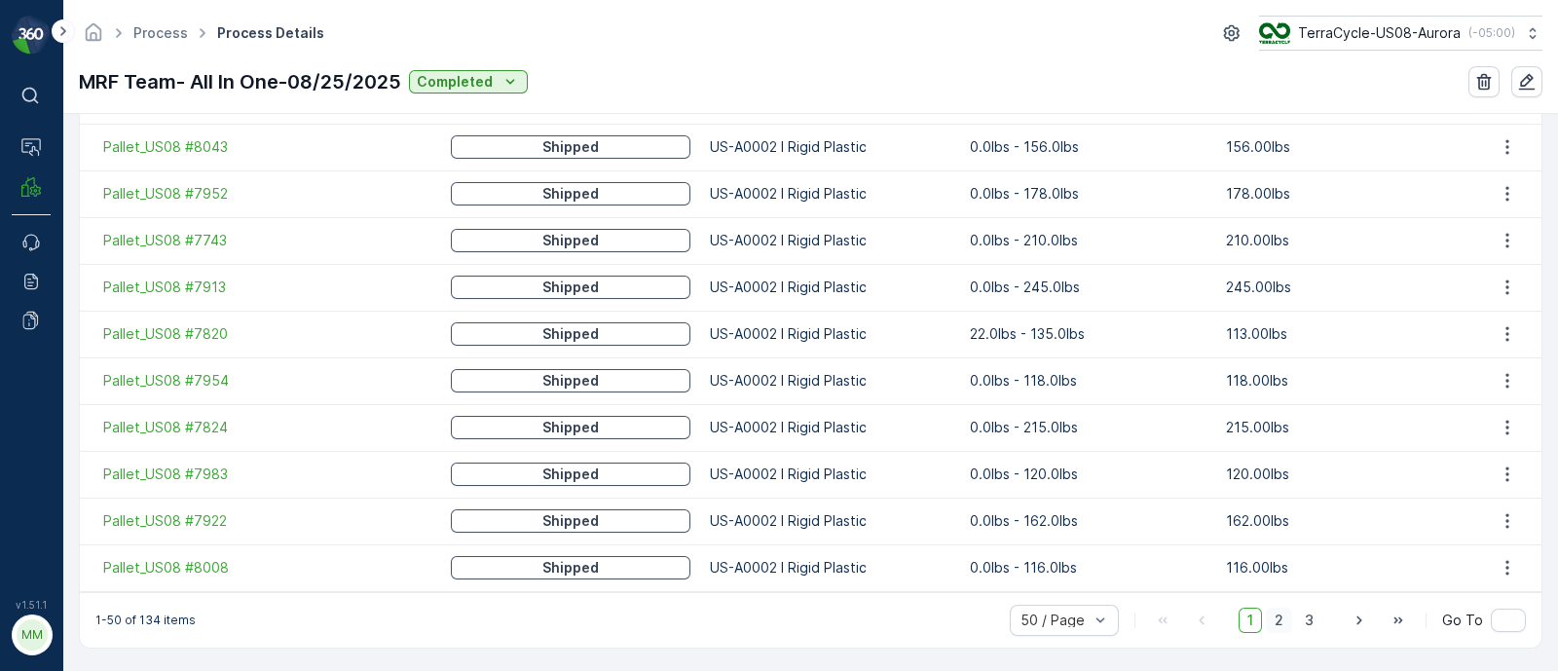
click at [1275, 614] on span "2" at bounding box center [1278, 619] width 26 height 25
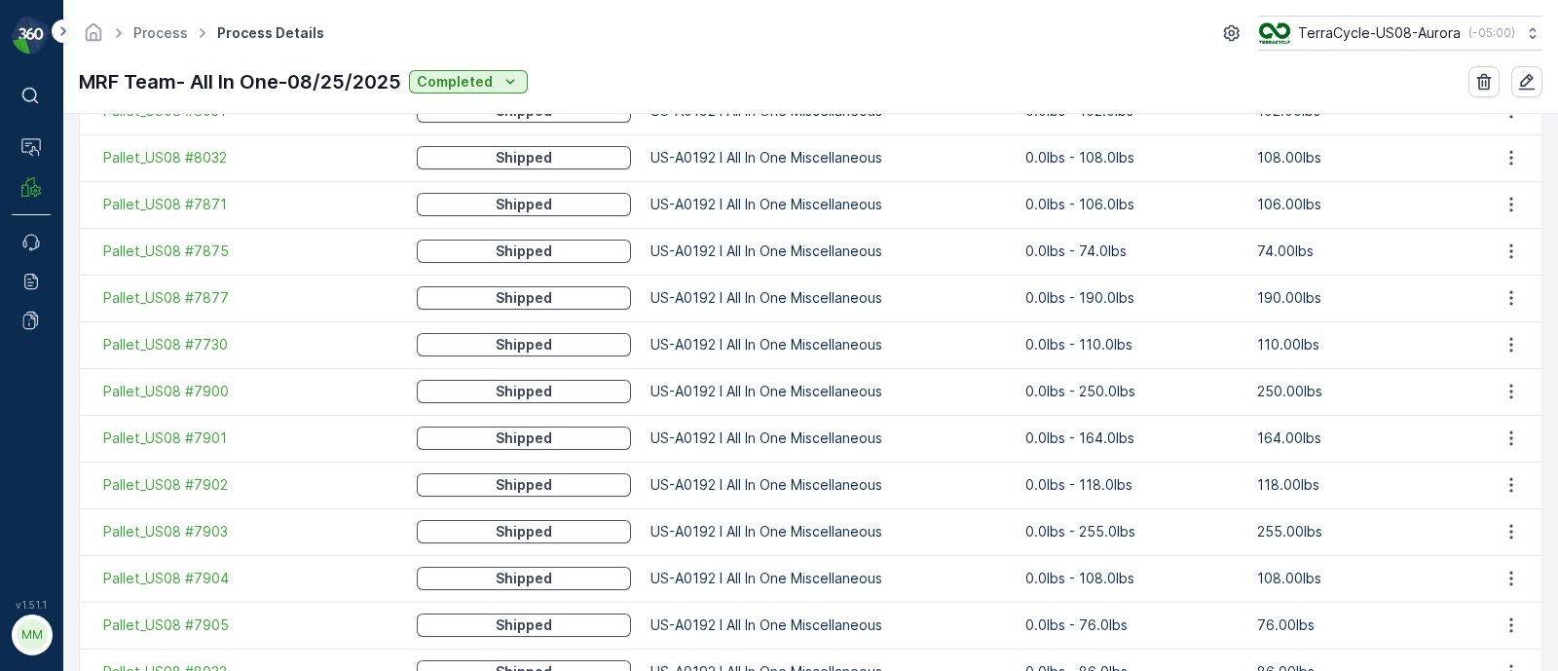
scroll to position [2448, 0]
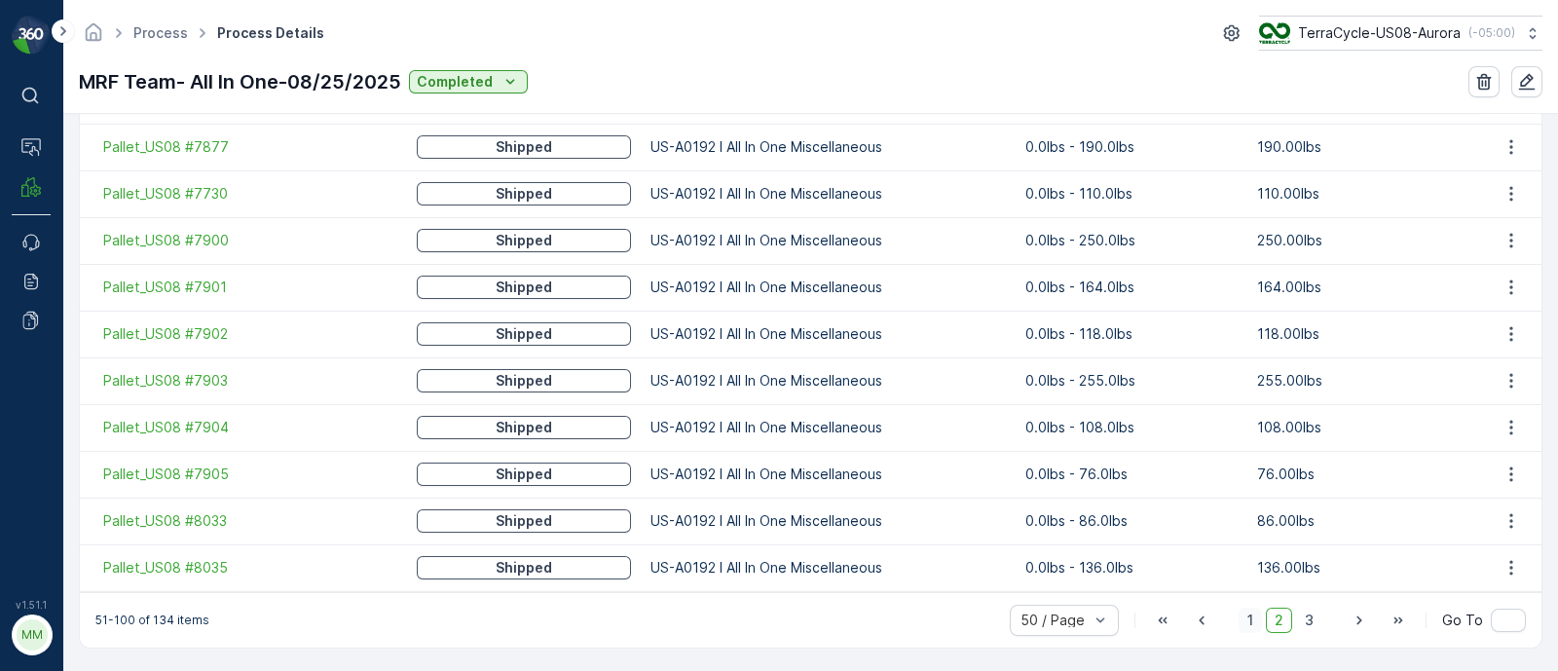
click at [1246, 615] on span "1" at bounding box center [1249, 619] width 23 height 25
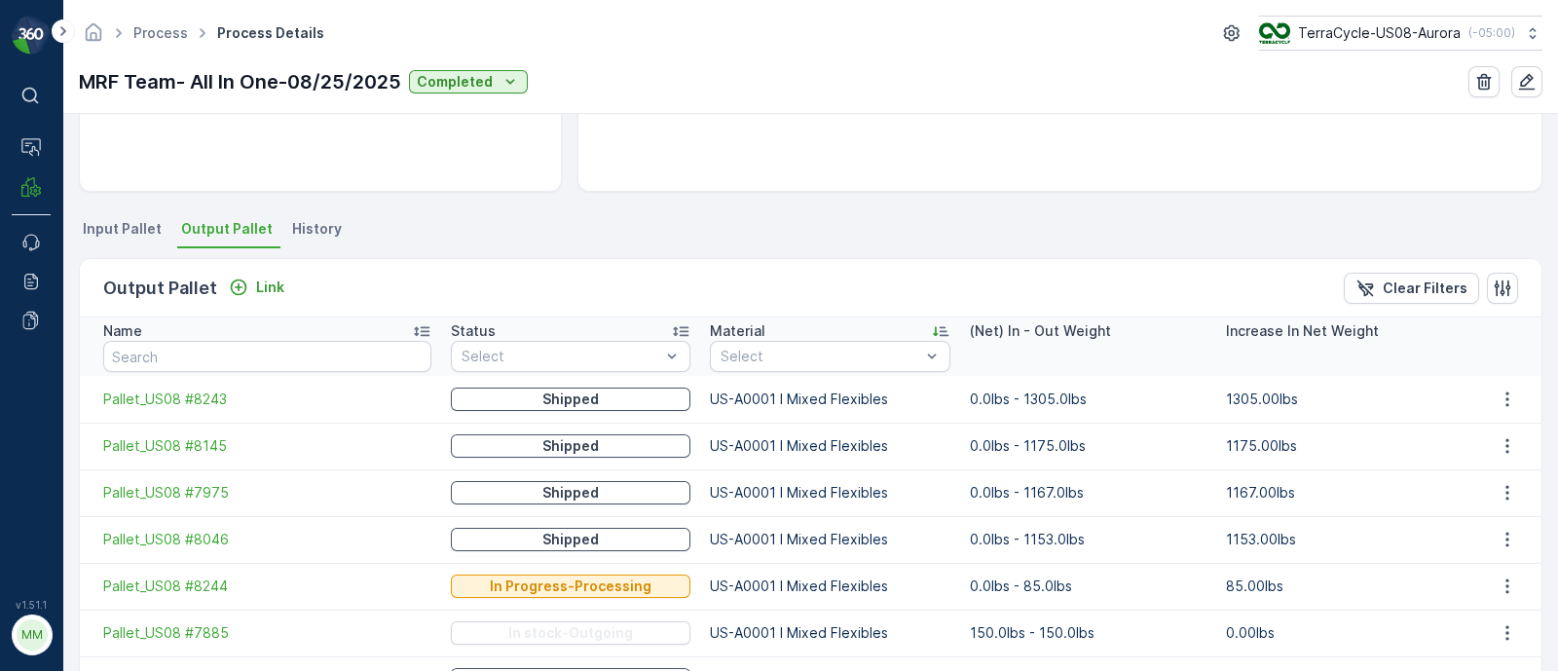
scroll to position [136, 0]
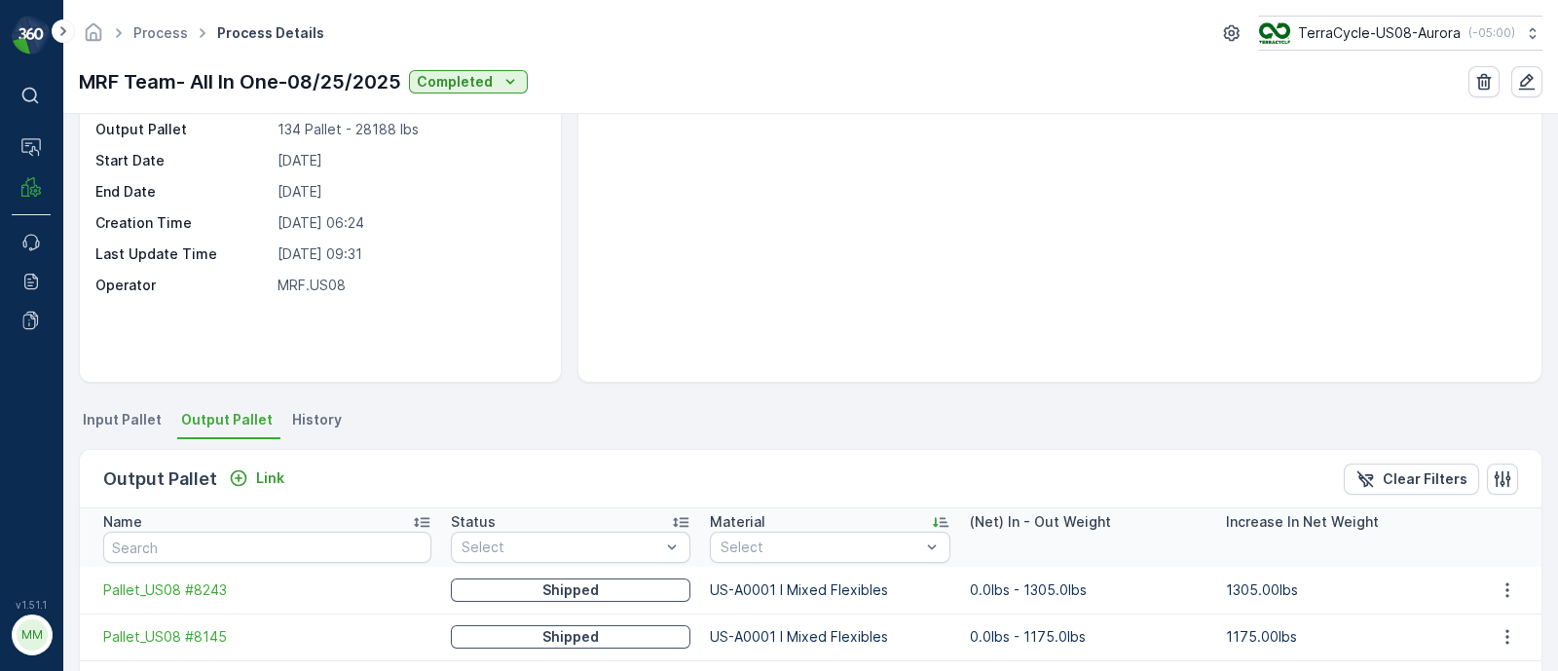
click at [209, 411] on span "Output Pallet" at bounding box center [227, 419] width 92 height 19
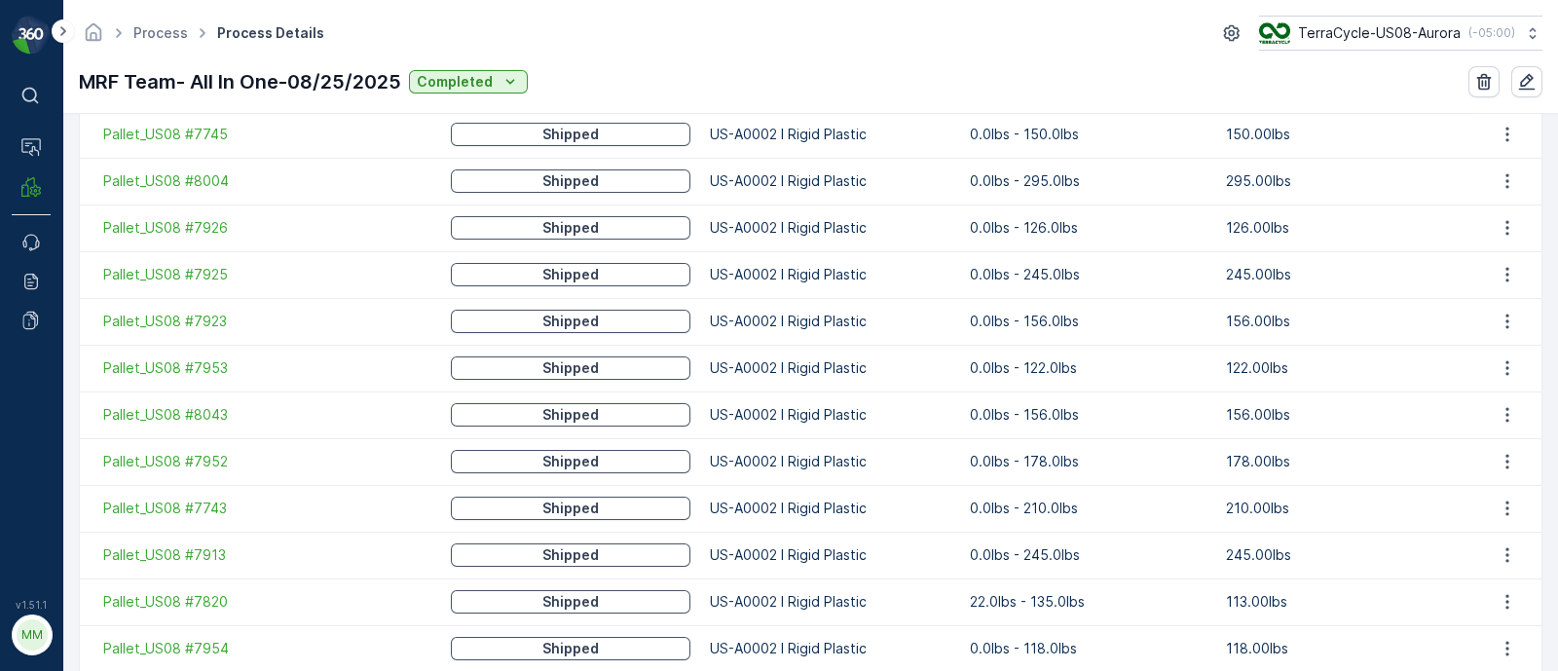
scroll to position [2448, 0]
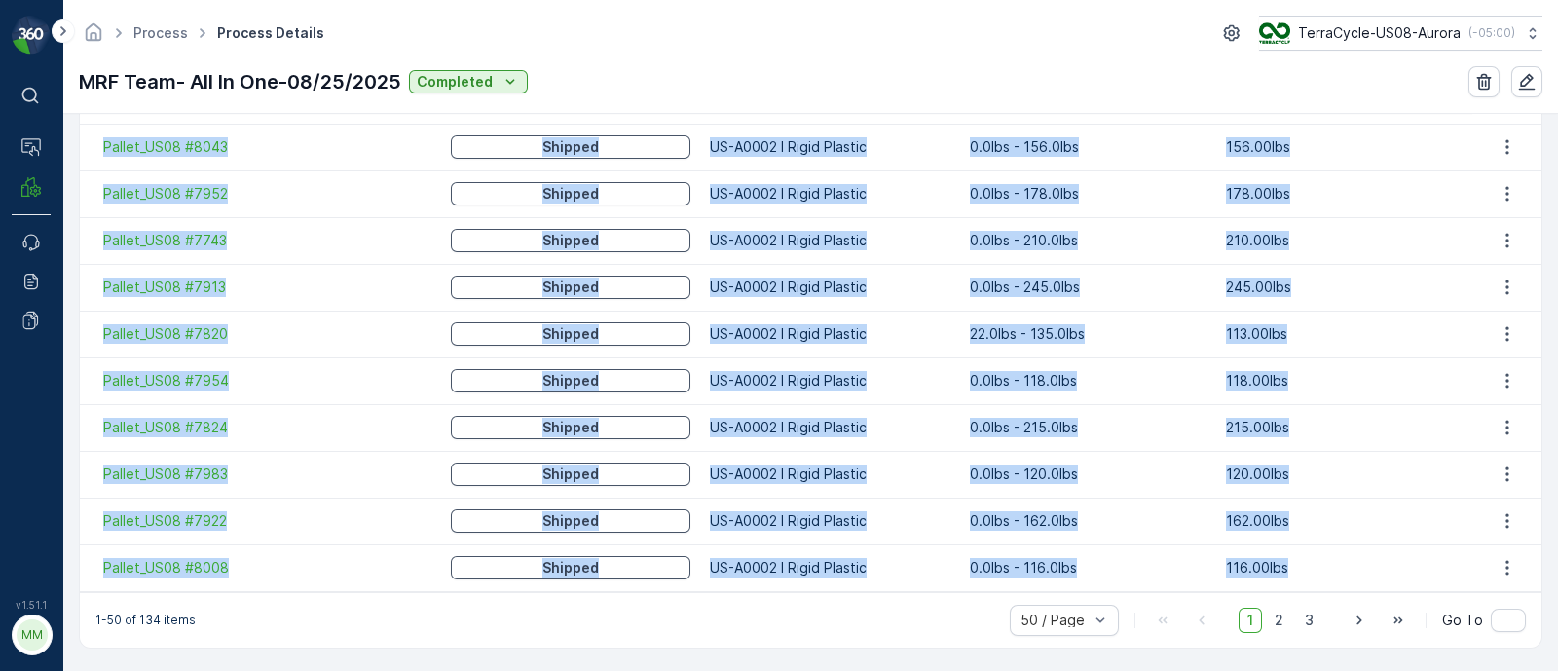
drag, startPoint x: 96, startPoint y: 224, endPoint x: 1300, endPoint y: 559, distance: 1248.9
copy tbody "Pallet_US08 #8243 Shipped US-A0001 I Mixed Flexibles 0.0lbs - 1305.0lbs 1305.00…"
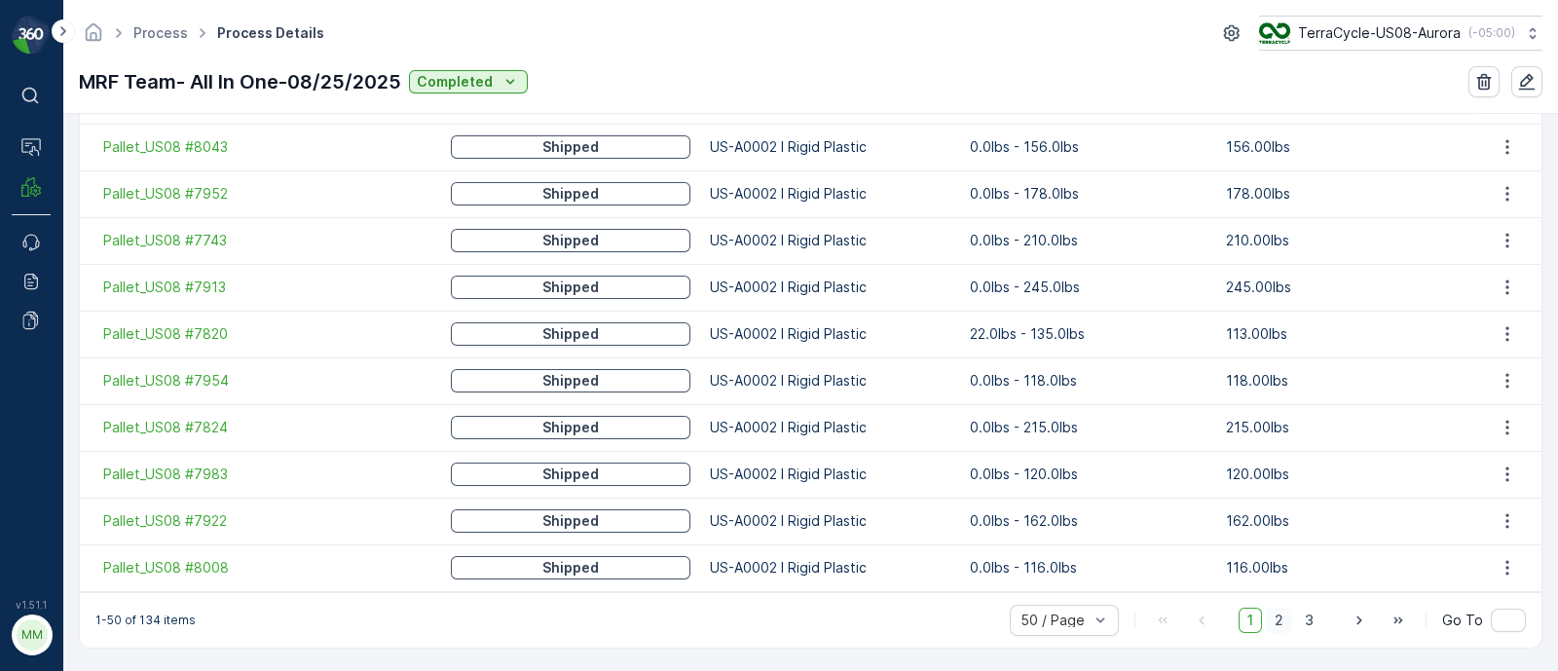
click at [1281, 614] on span "2" at bounding box center [1278, 619] width 26 height 25
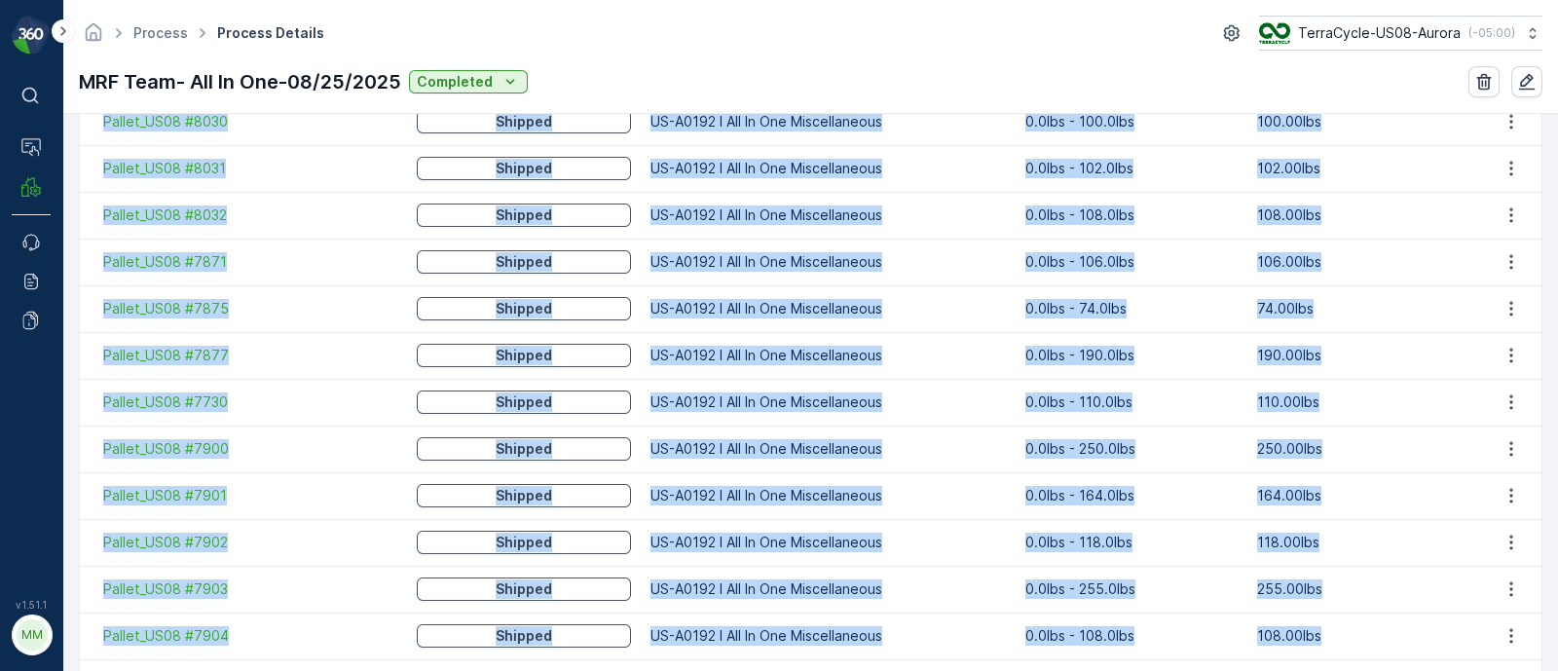
scroll to position [2448, 0]
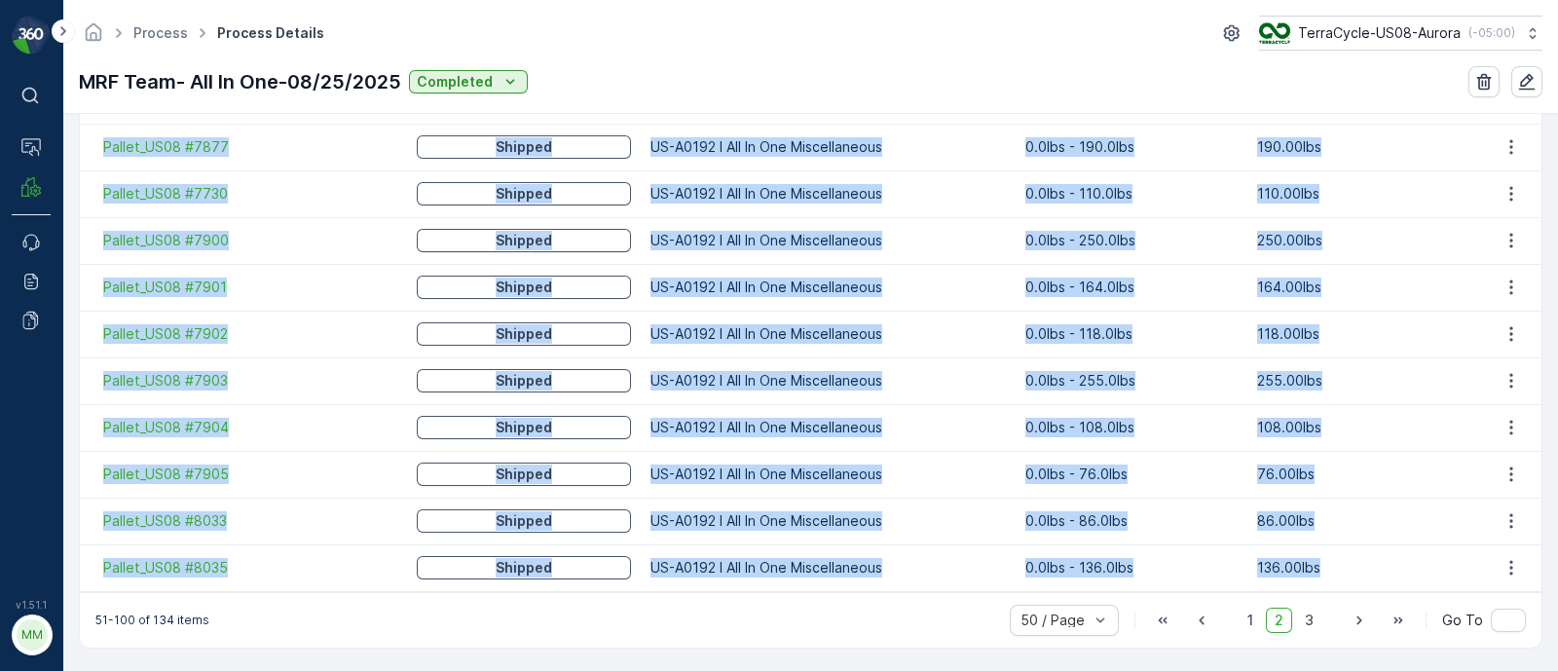
drag, startPoint x: 93, startPoint y: 382, endPoint x: 1320, endPoint y: 567, distance: 1240.4
copy tbody "Pallet_US08 #8087 Shipped US-A0002 I Rigid Plastic 0.0lbs - 166.0lbs 166.00lbs …"
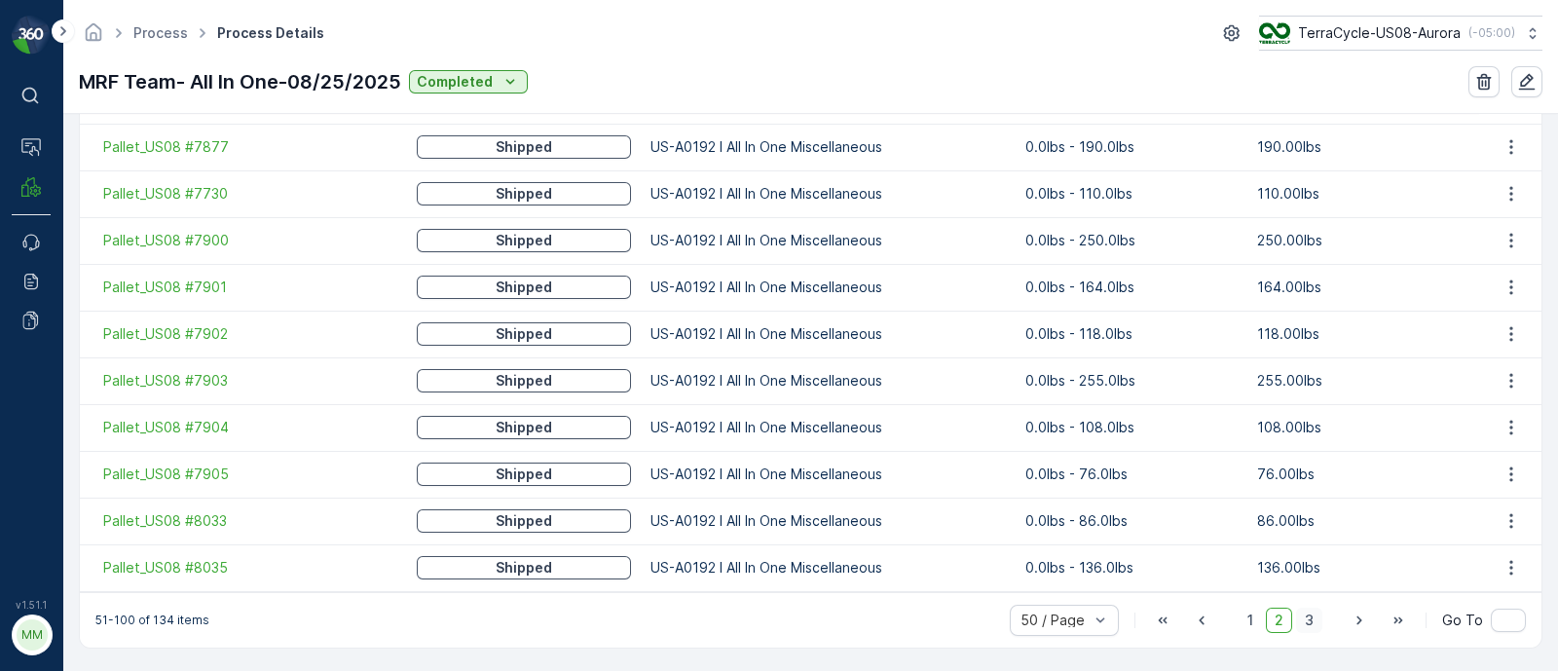
click at [1307, 611] on span "3" at bounding box center [1309, 619] width 26 height 25
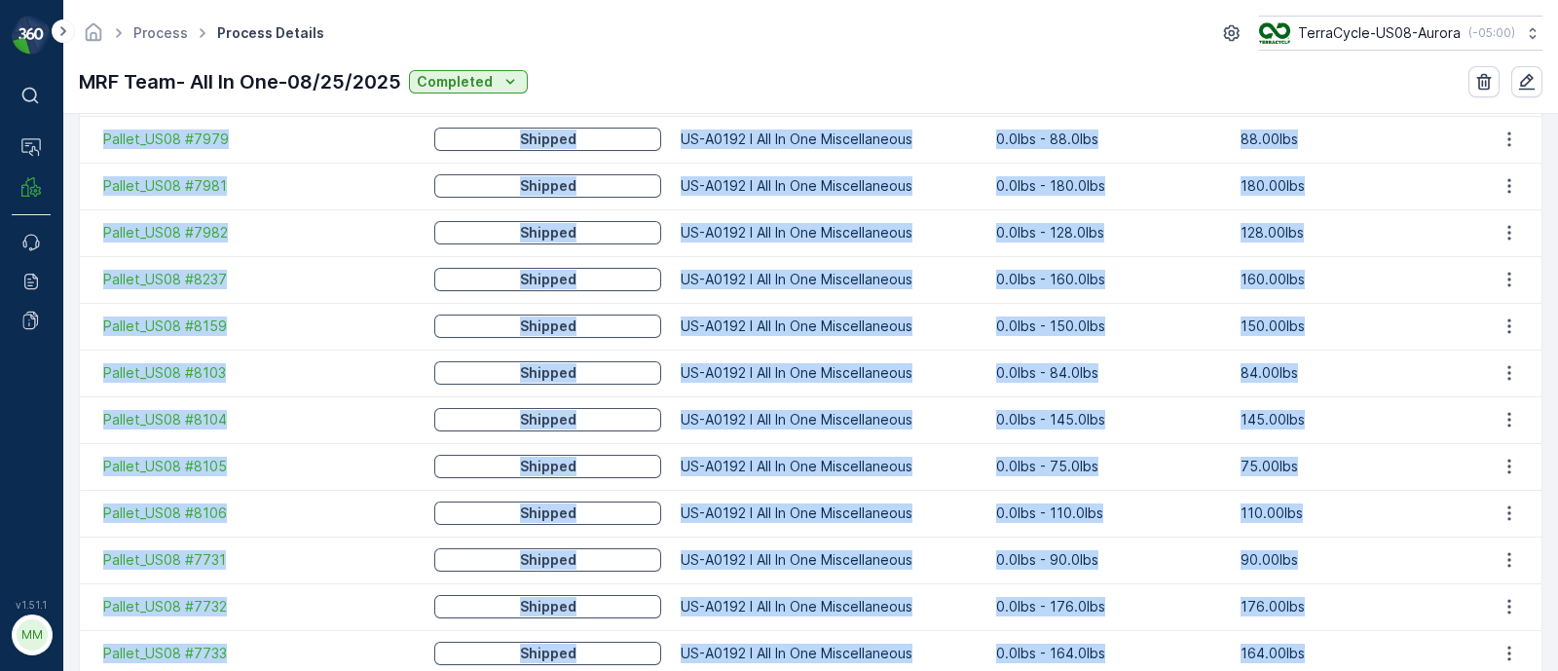
scroll to position [1700, 0]
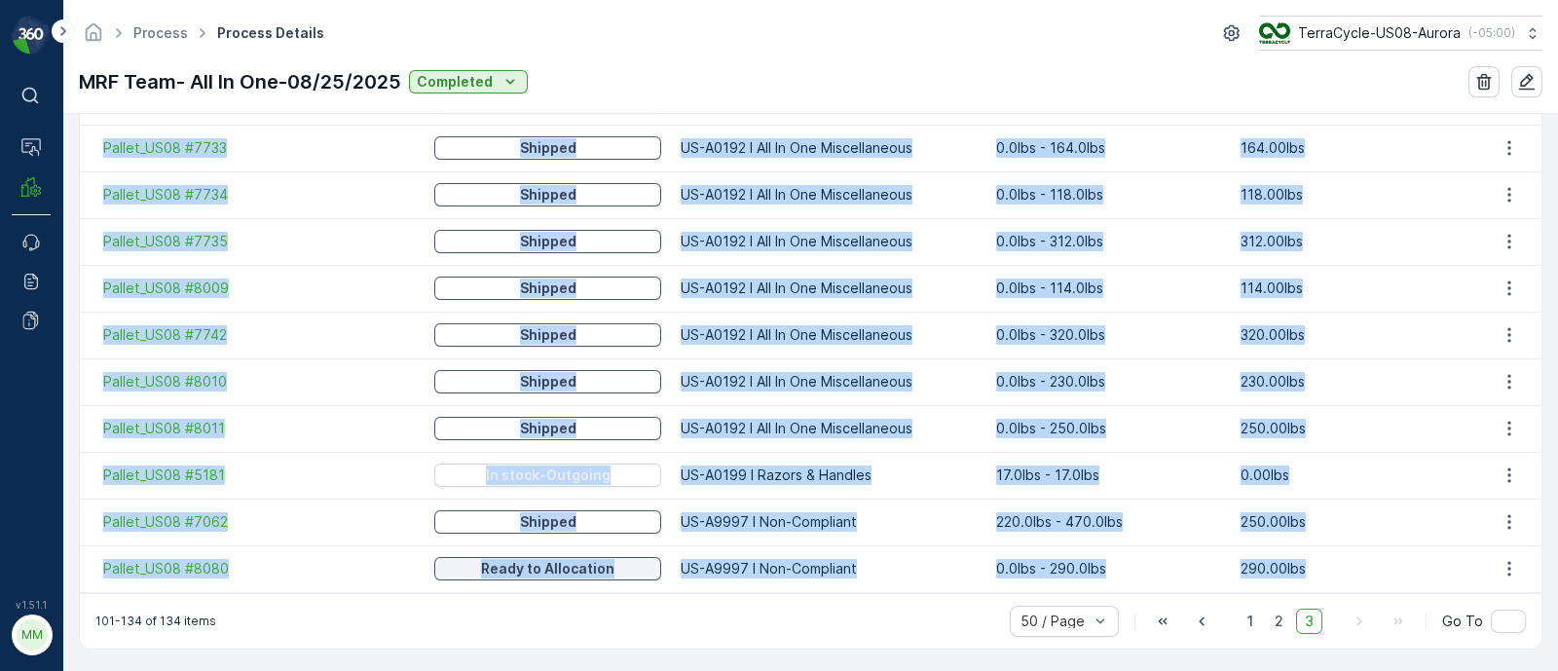
drag, startPoint x: 95, startPoint y: 355, endPoint x: 1317, endPoint y: 570, distance: 1240.5
copy tbody "Pallet_US08 #7917 Shipped US-A0192 I All In One Miscellaneous 0.0lbs - 120.0lbs…"
